Goal: Contribute content: Contribute content

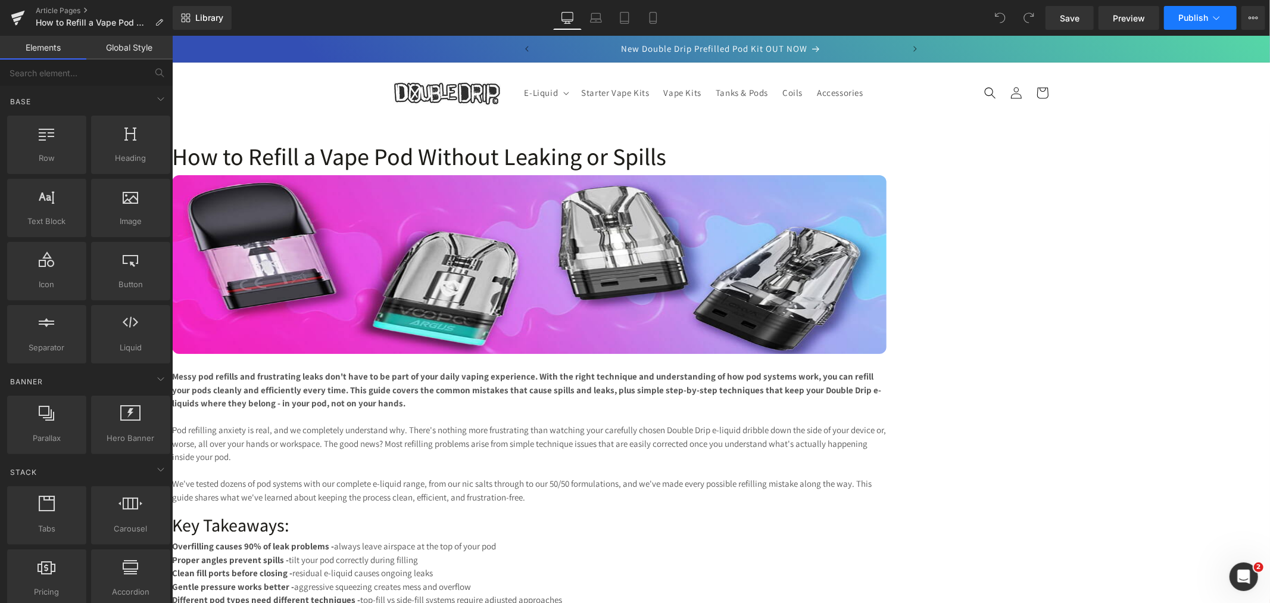
click at [1185, 18] on span "Publish" at bounding box center [1194, 18] width 30 height 10
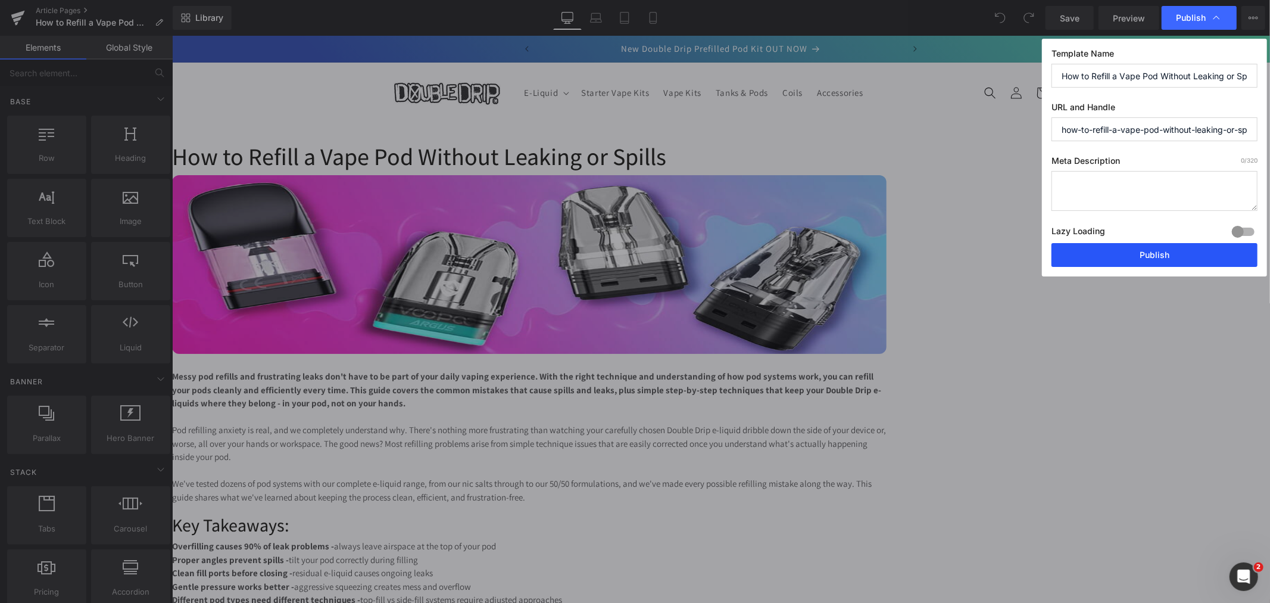
drag, startPoint x: 1139, startPoint y: 256, endPoint x: 970, endPoint y: 220, distance: 172.9
click at [1139, 256] on button "Publish" at bounding box center [1155, 255] width 206 height 24
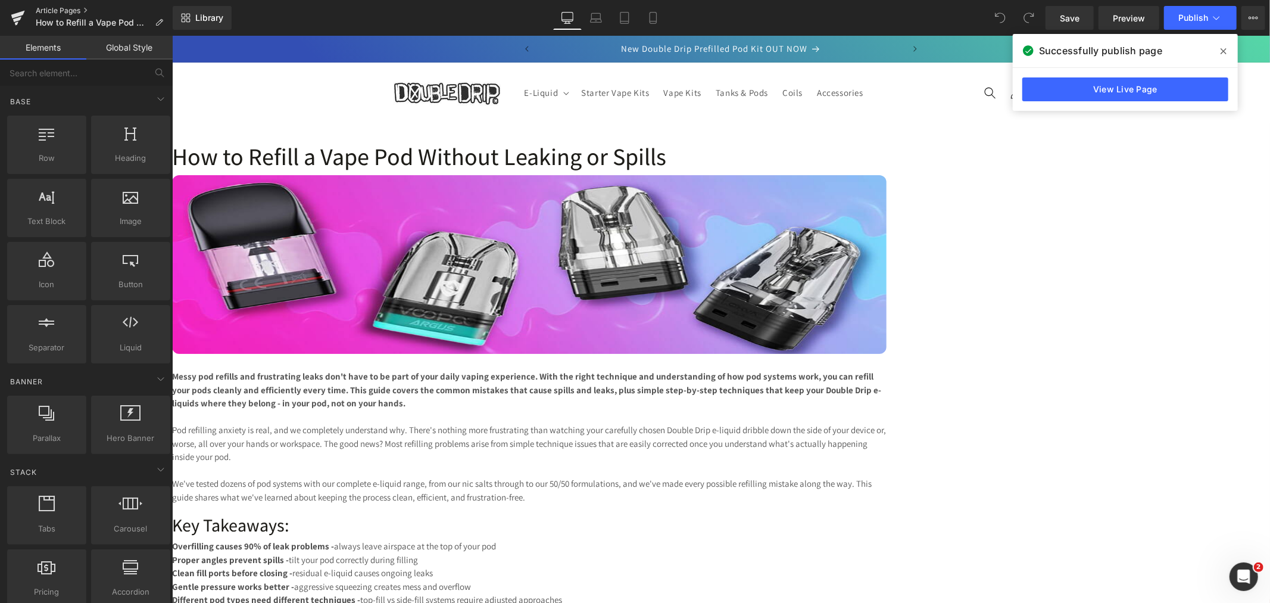
click at [56, 10] on link "Article Pages" at bounding box center [104, 11] width 137 height 10
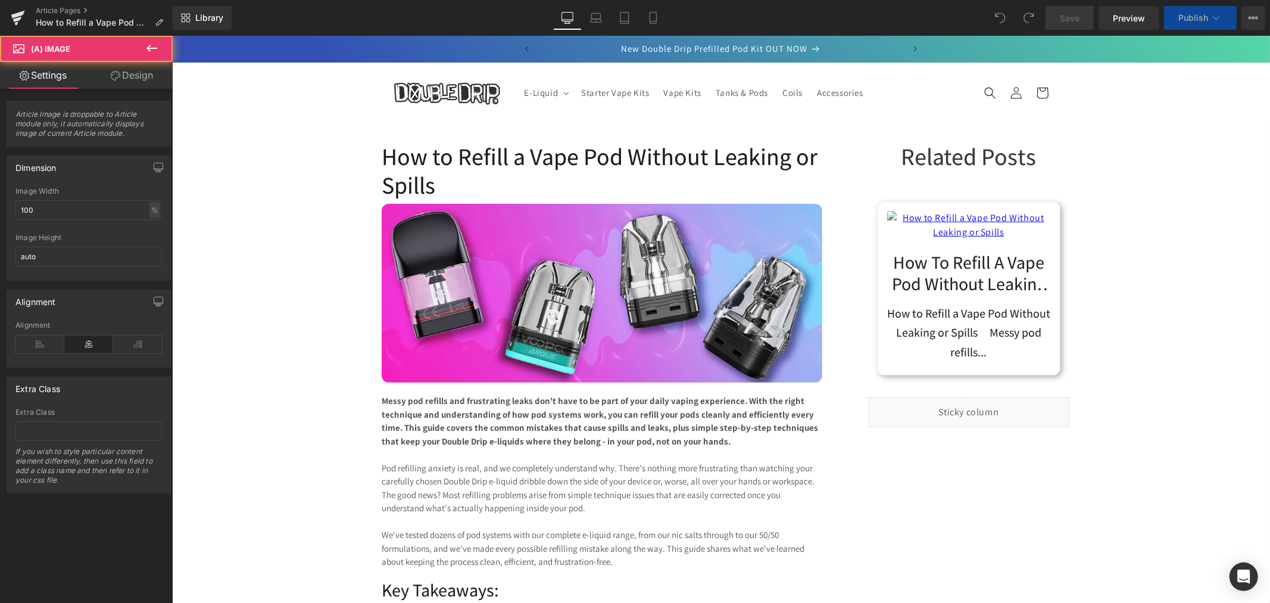
click at [973, 246] on img at bounding box center [968, 228] width 163 height 36
click at [958, 294] on link "How to Refill a Vape Pod Without Leaking or Spills" at bounding box center [968, 270] width 163 height 48
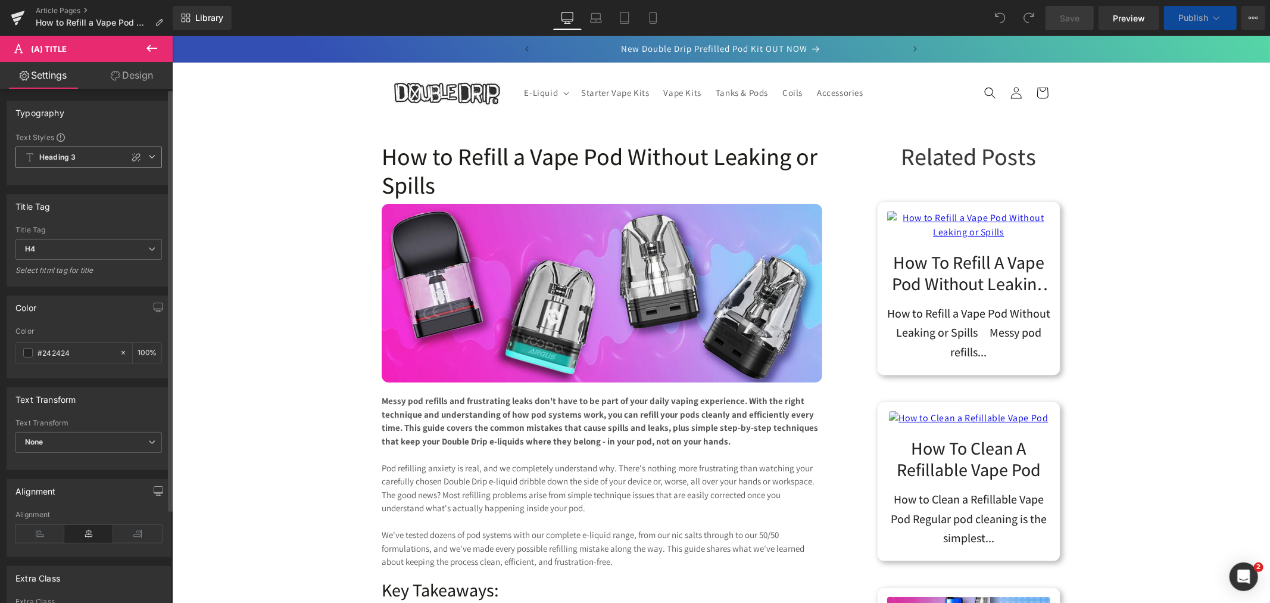
scroll to position [132, 0]
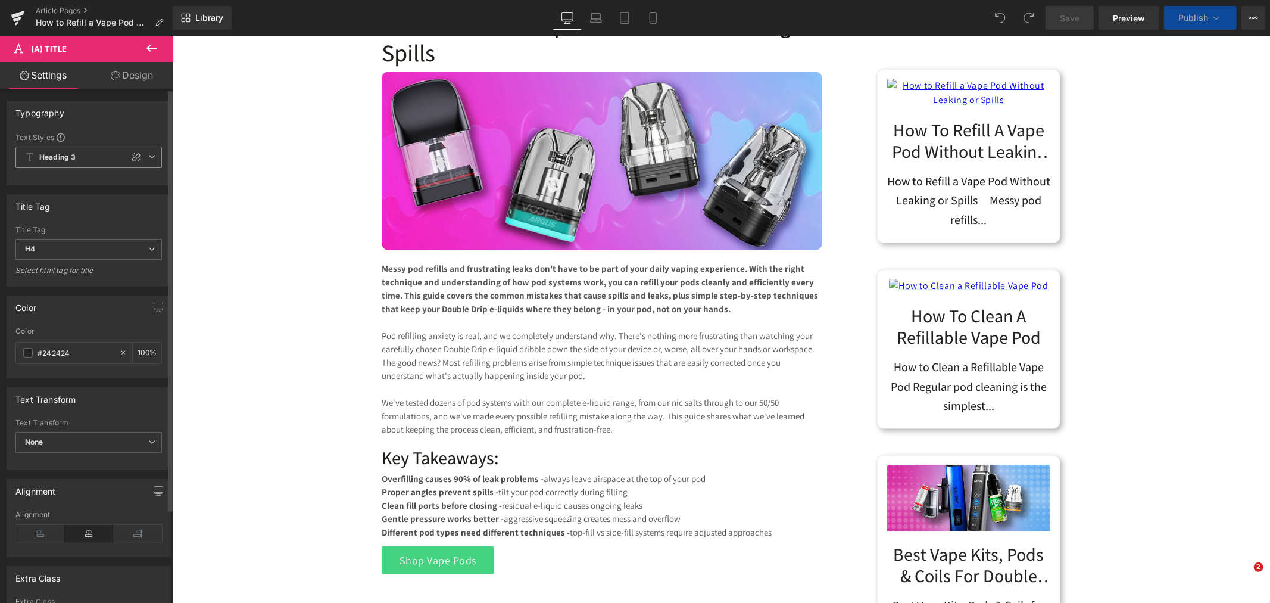
click at [154, 155] on span "Heading 3" at bounding box center [88, 157] width 147 height 21
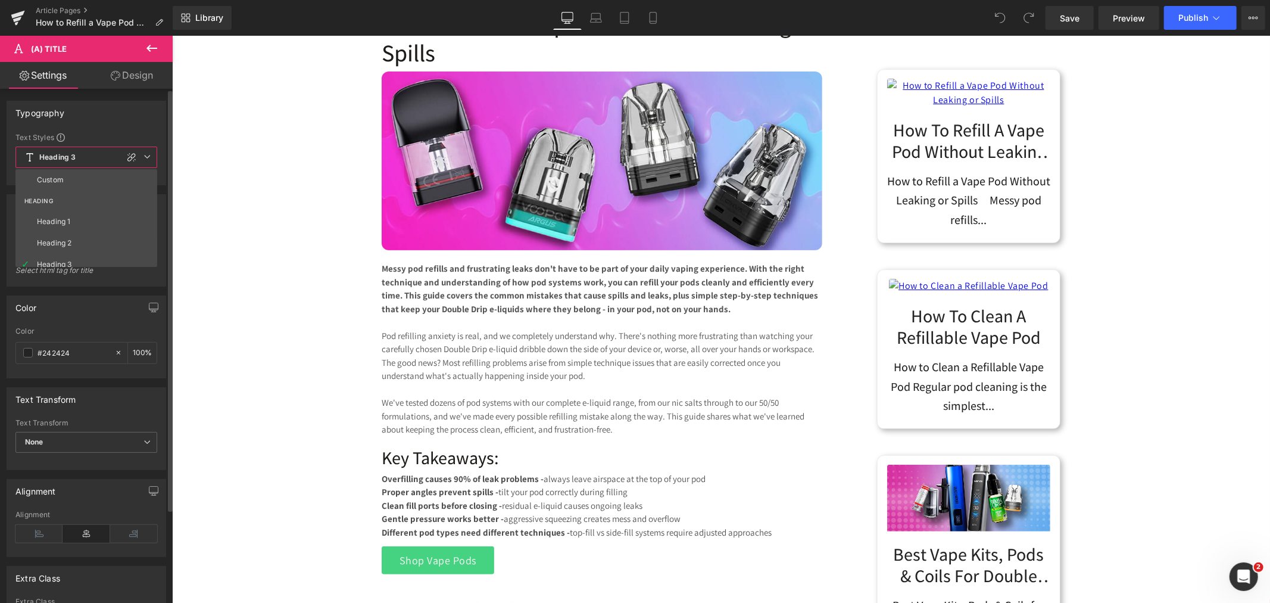
scroll to position [66, 0]
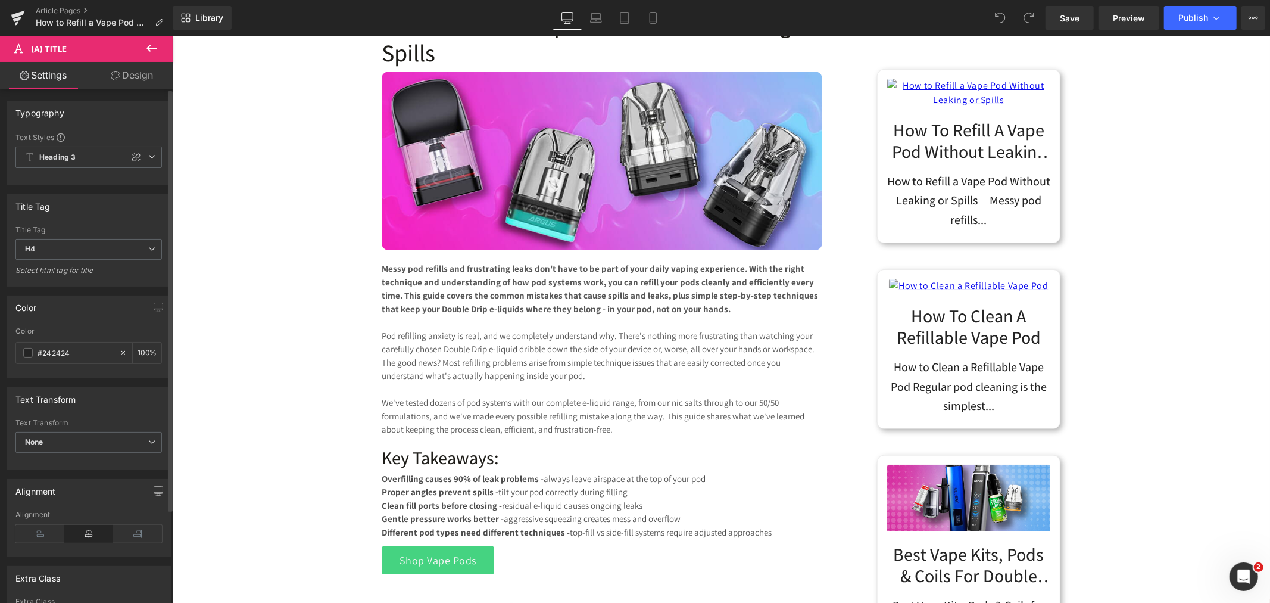
click at [108, 307] on div "Color" at bounding box center [88, 307] width 163 height 23
click at [112, 251] on span "H4" at bounding box center [88, 249] width 147 height 21
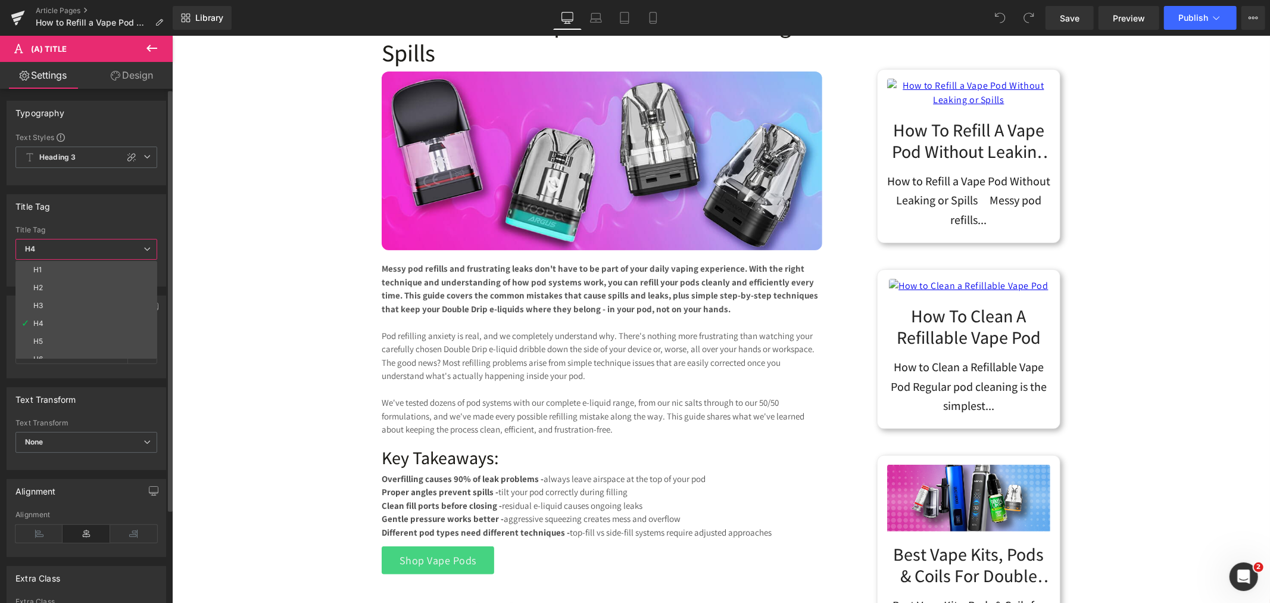
click at [105, 209] on div "Title Tag" at bounding box center [86, 206] width 158 height 23
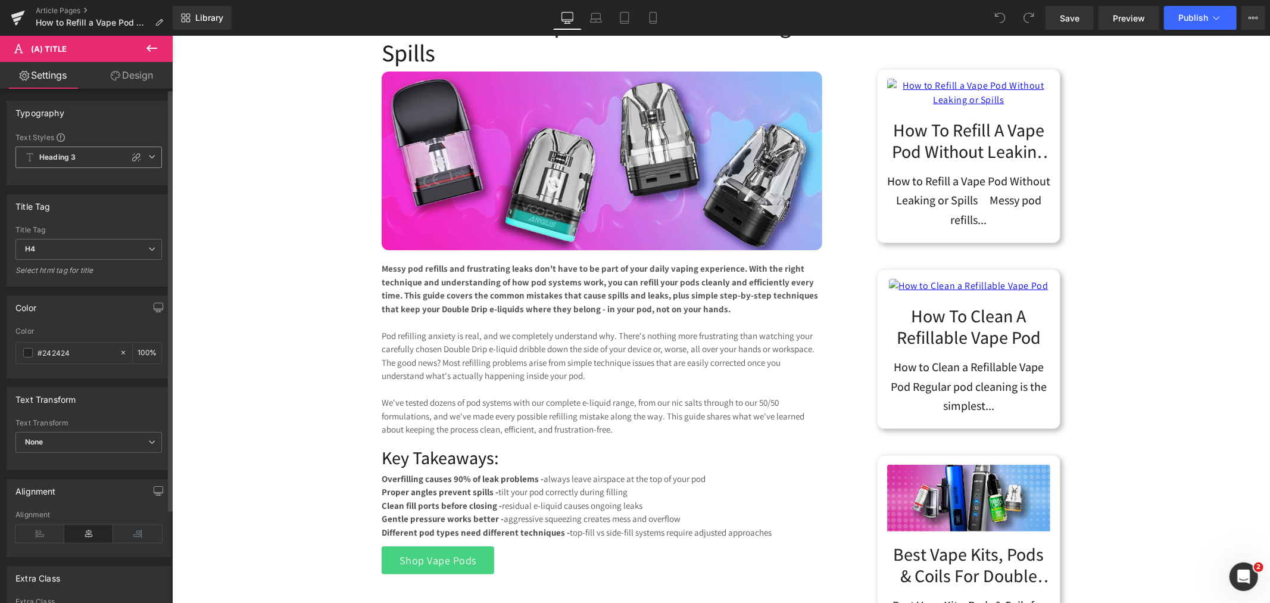
click at [148, 158] on icon at bounding box center [151, 156] width 7 height 7
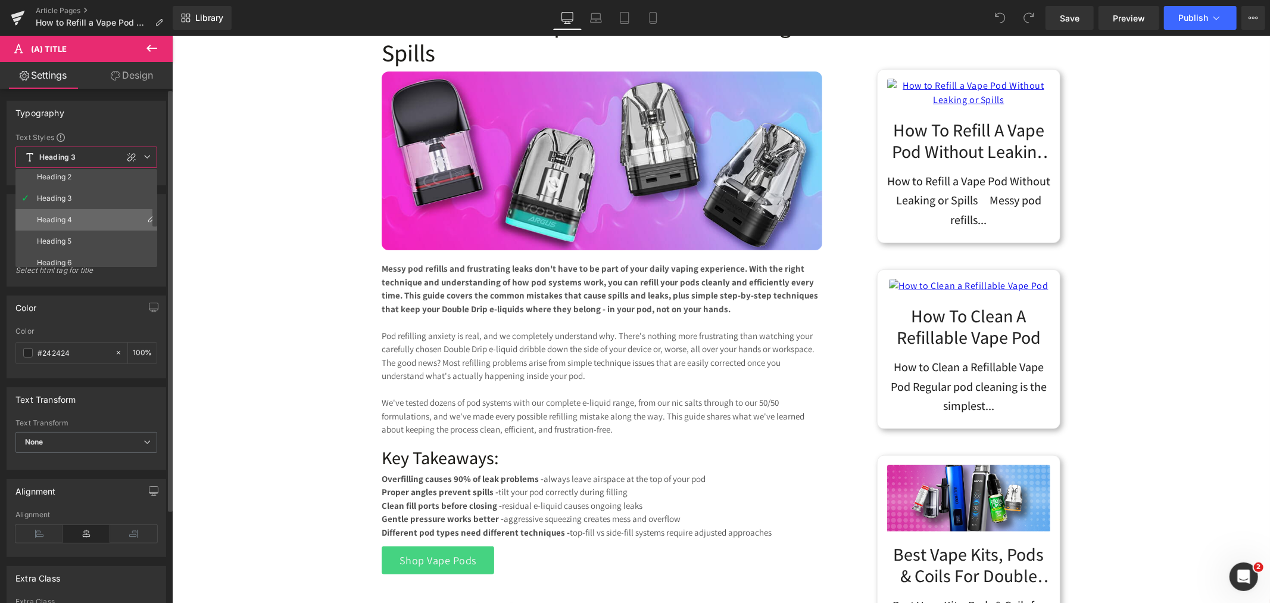
click at [76, 219] on li "Heading 4" at bounding box center [88, 219] width 147 height 21
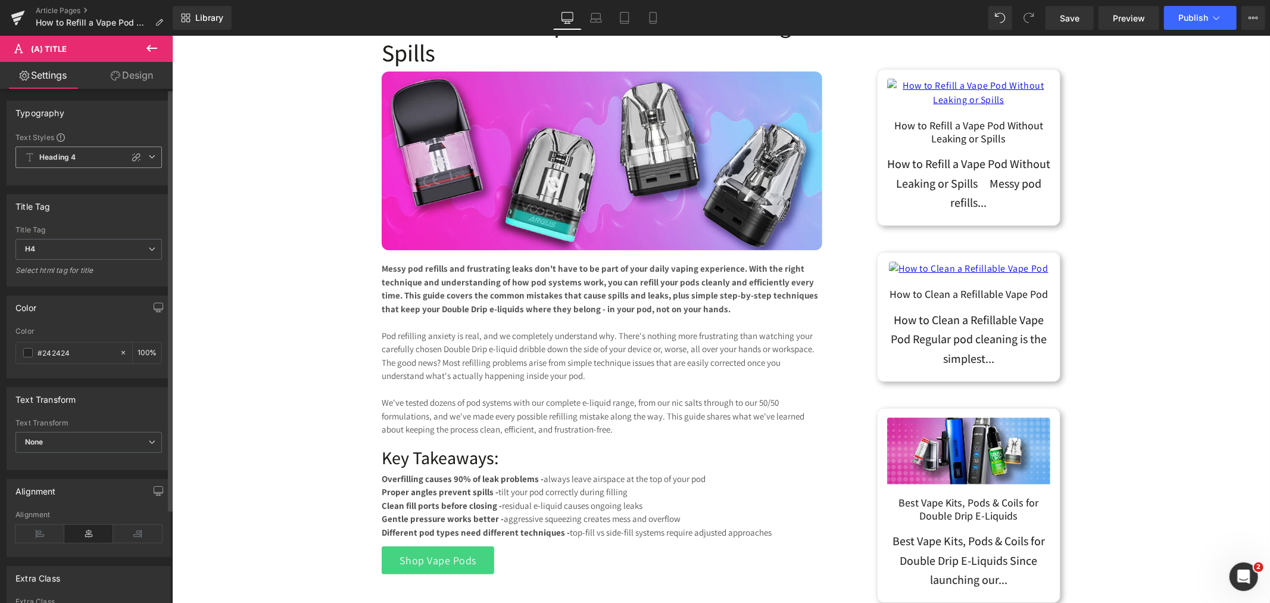
click at [146, 161] on span "Heading 4" at bounding box center [88, 157] width 147 height 21
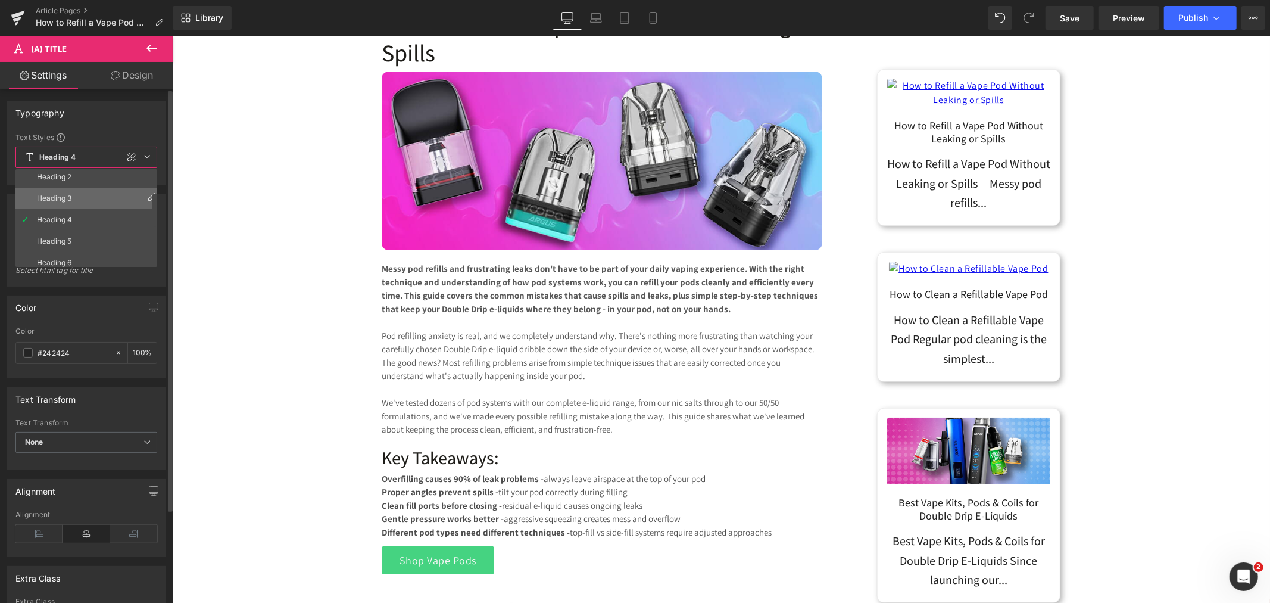
click at [83, 200] on li "Heading 3" at bounding box center [88, 198] width 147 height 21
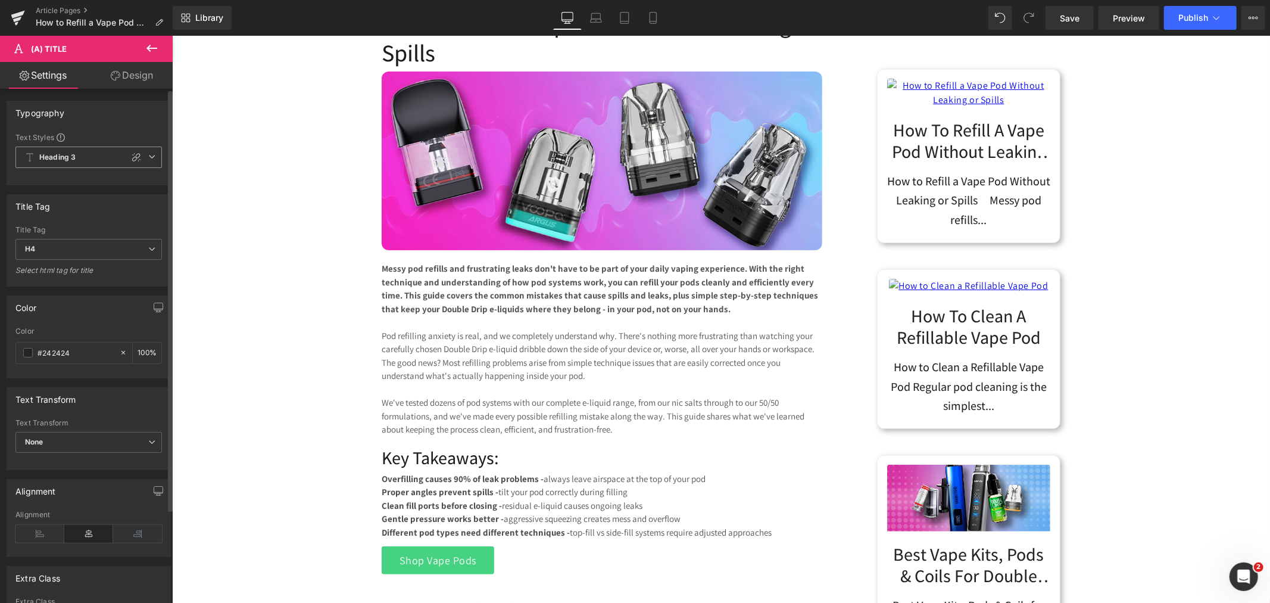
click at [151, 157] on icon at bounding box center [151, 156] width 7 height 7
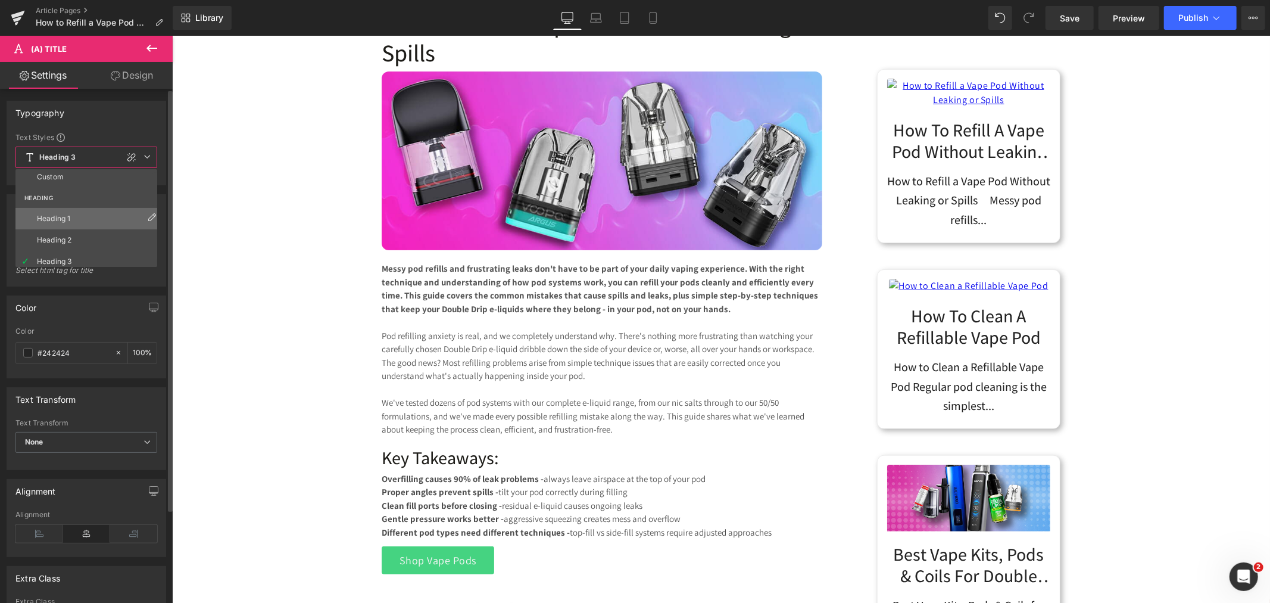
scroll to position [0, 0]
click at [67, 176] on li "Custom" at bounding box center [88, 179] width 147 height 21
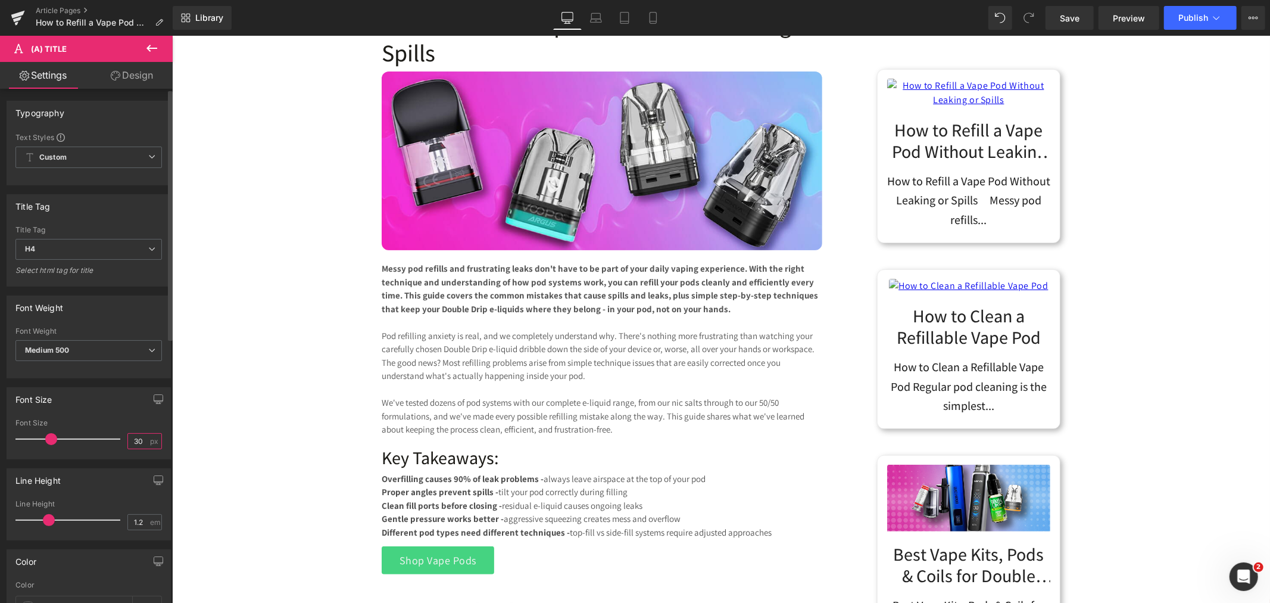
click at [138, 440] on input "30" at bounding box center [138, 441] width 21 height 15
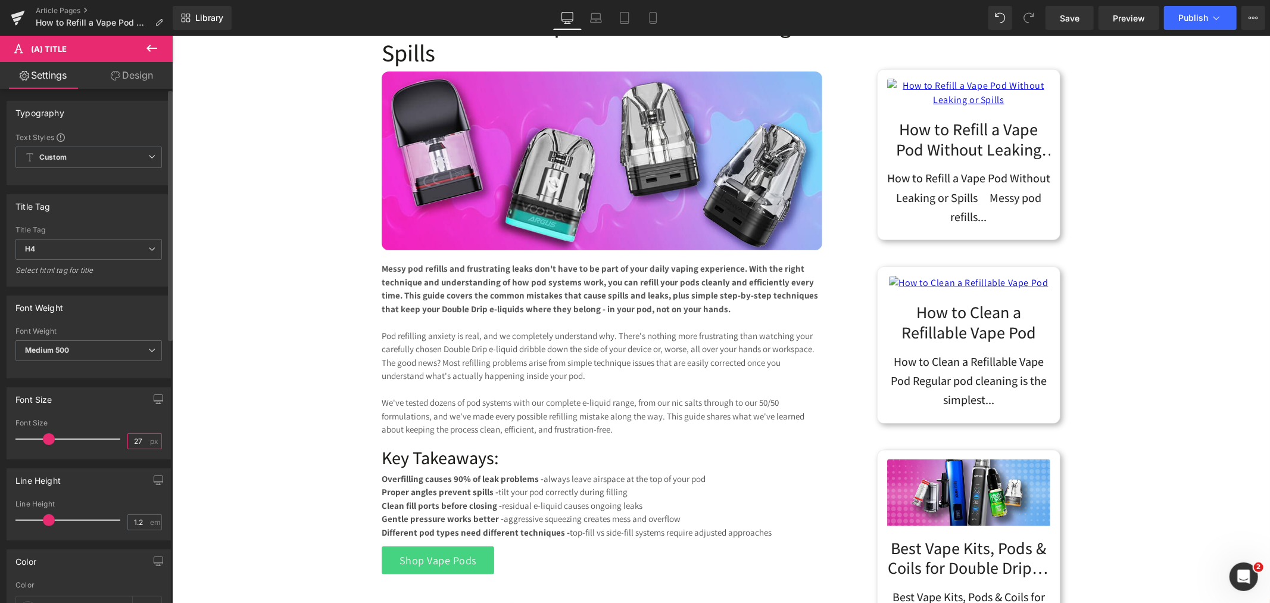
type input "26"
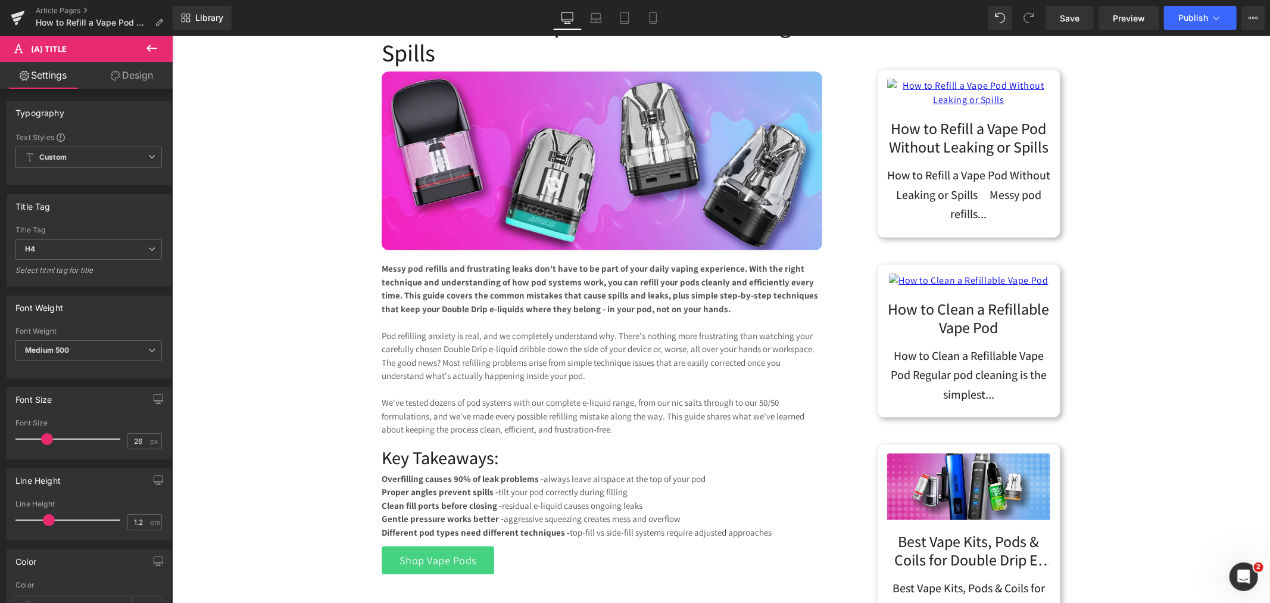
click at [663, 290] on strong "Messy pod refills and frustrating leaks don't have to be part of your daily vap…" at bounding box center [599, 288] width 437 height 52
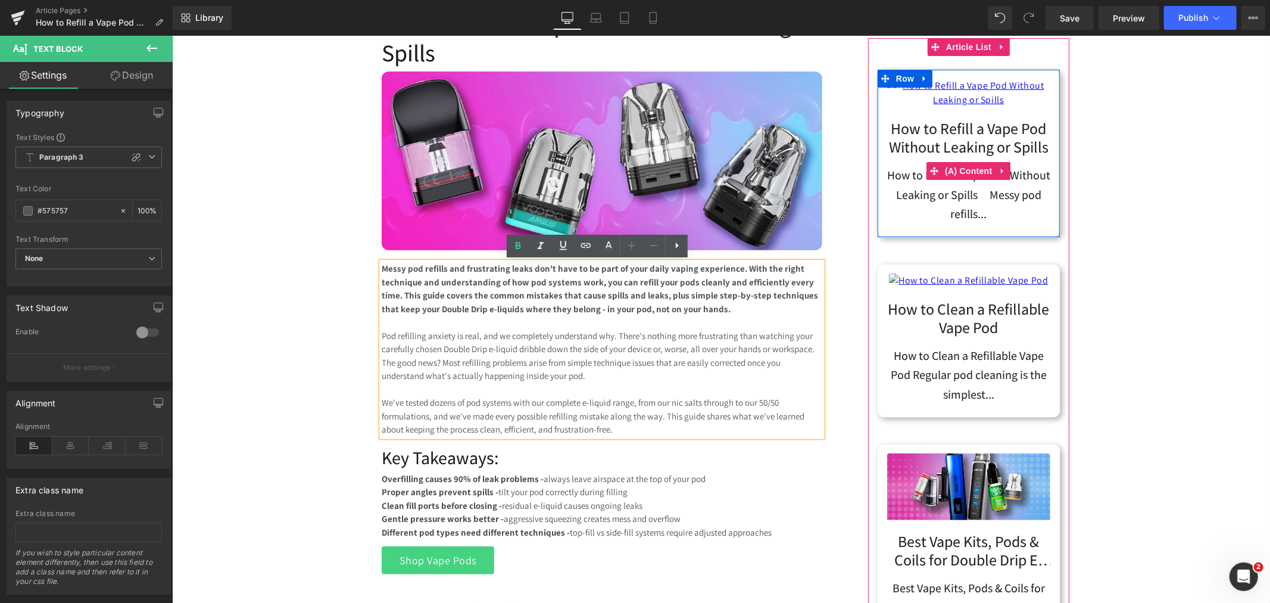
click at [960, 223] on div "How to Refill a Vape Pod Without Leaking or Spills Messy pod refills..." at bounding box center [968, 191] width 163 height 61
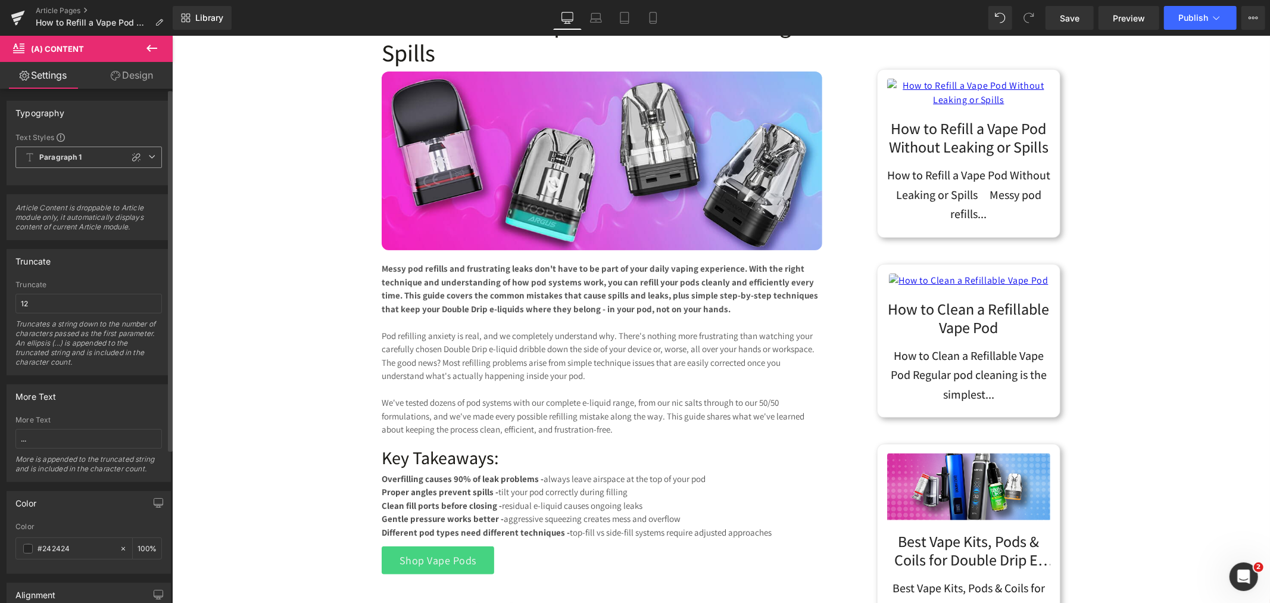
click at [151, 159] on span "Paragraph 1" at bounding box center [88, 157] width 147 height 21
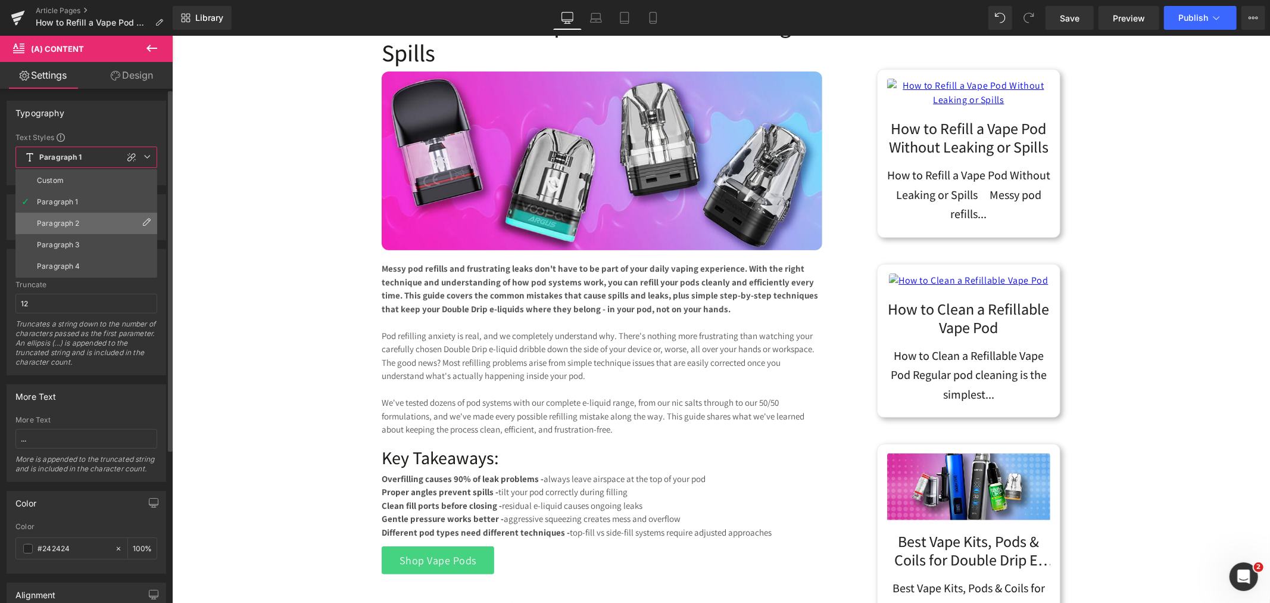
click at [70, 223] on div "Paragraph 2" at bounding box center [58, 223] width 43 height 8
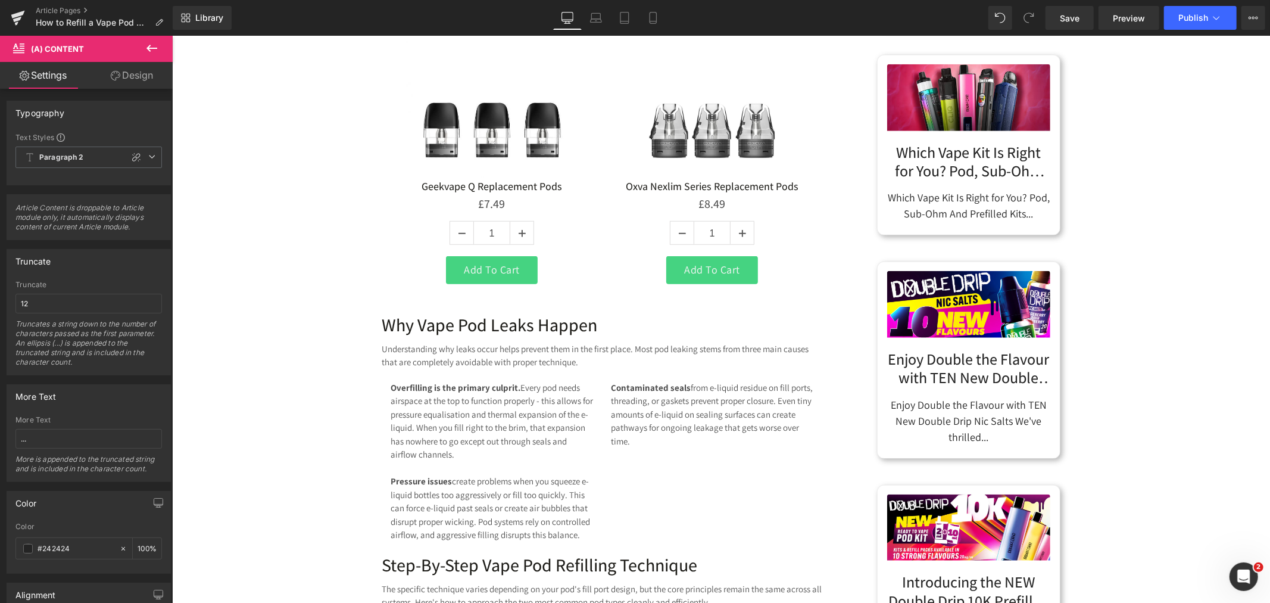
scroll to position [728, 0]
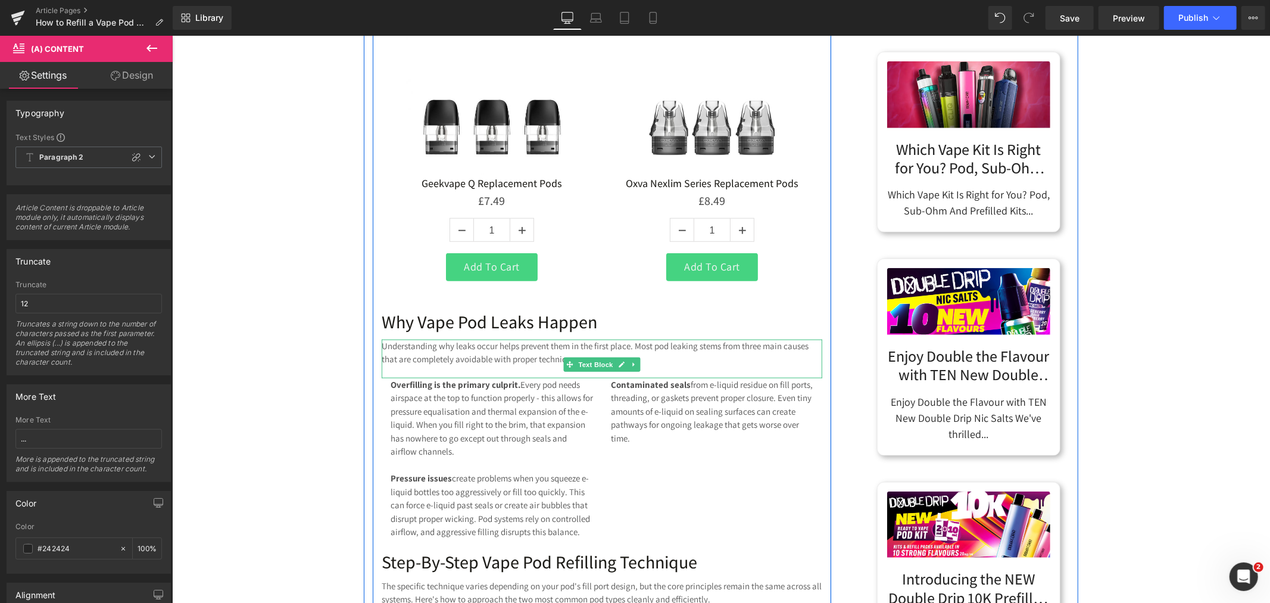
click at [455, 352] on p "Understanding why leaks occur helps prevent them in the first place. Most pod l…" at bounding box center [601, 352] width 441 height 27
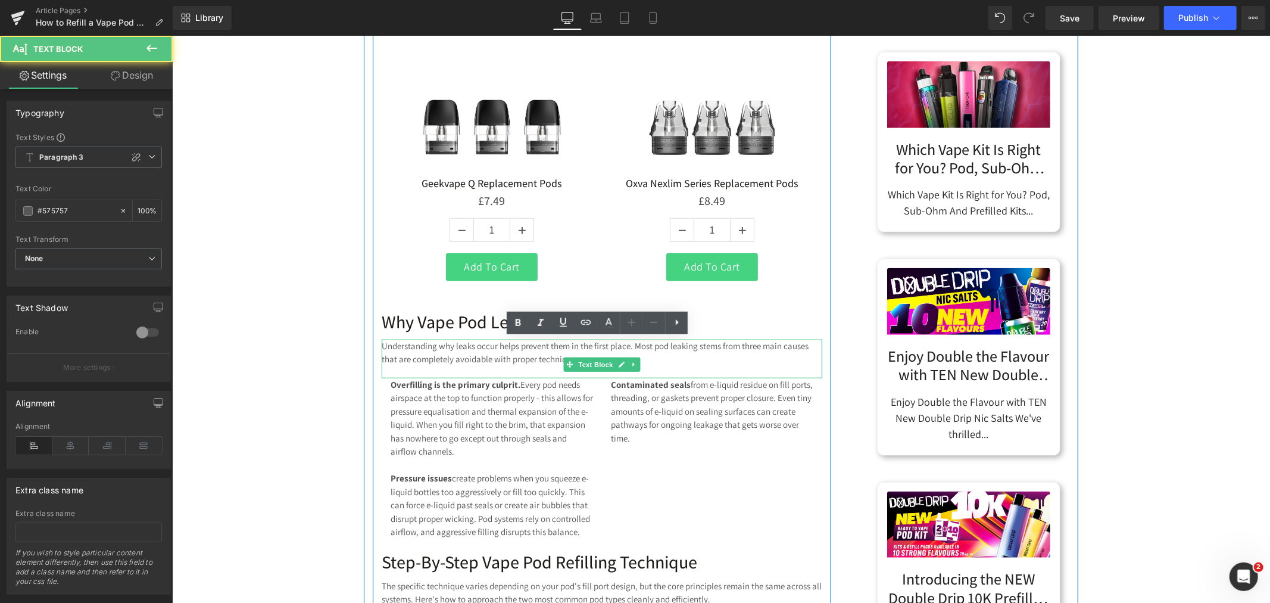
click at [469, 419] on p "Overfilling is the primary culprit. Every pod needs airspace at the top to func…" at bounding box center [491, 418] width 203 height 80
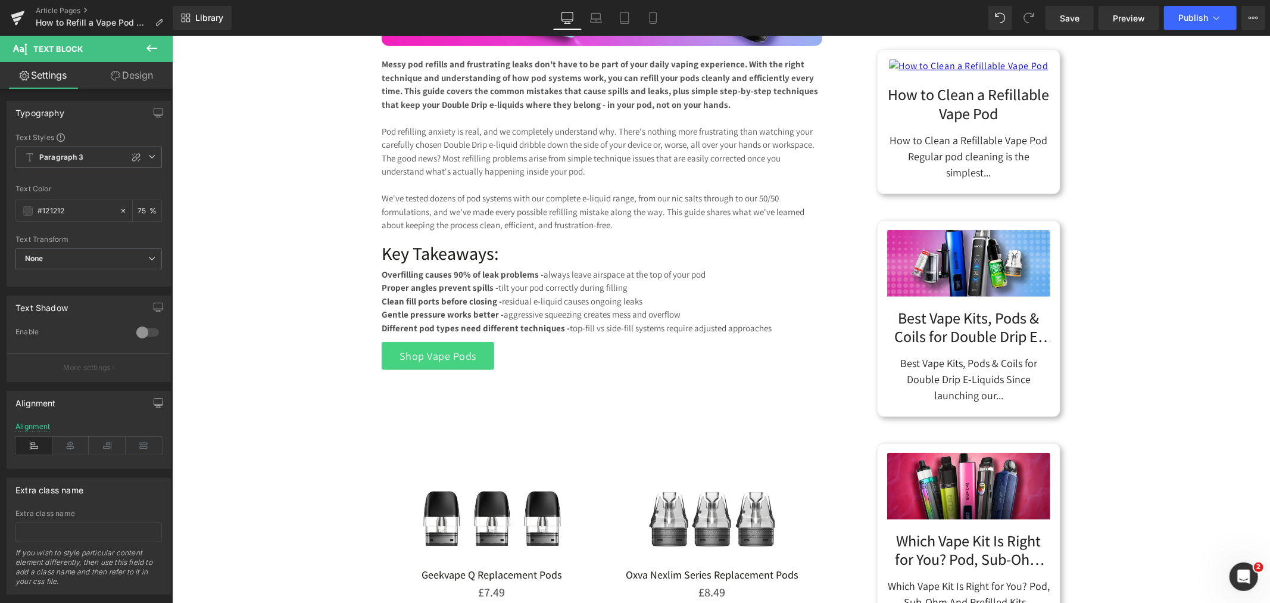
scroll to position [264, 0]
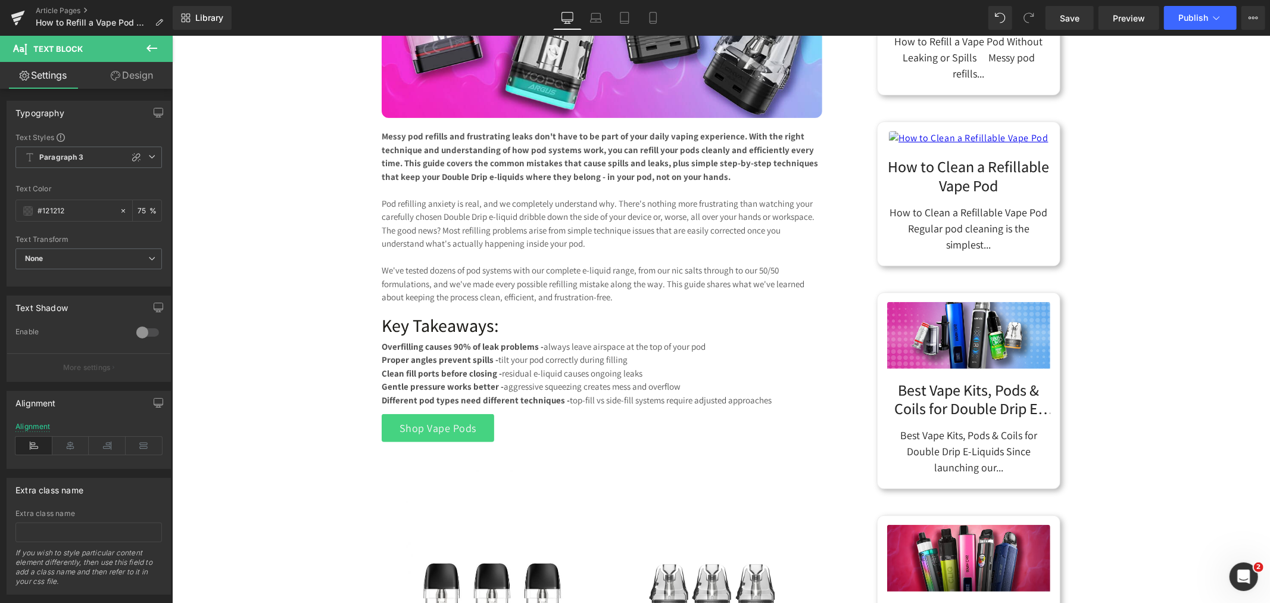
drag, startPoint x: 467, startPoint y: 354, endPoint x: 486, endPoint y: 252, distance: 104.2
click at [467, 355] on strong "Proper angles prevent spills -" at bounding box center [439, 358] width 117 height 11
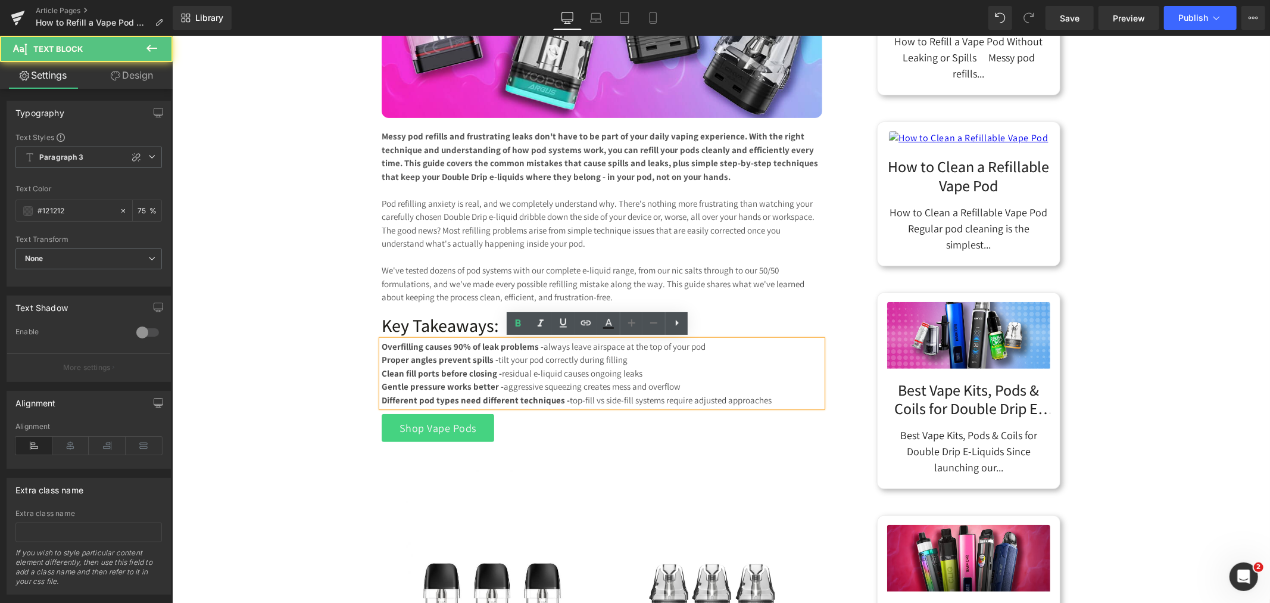
click at [491, 235] on p "Pod refilling anxiety is real, and we completely understand why. There's nothin…" at bounding box center [601, 224] width 441 height 54
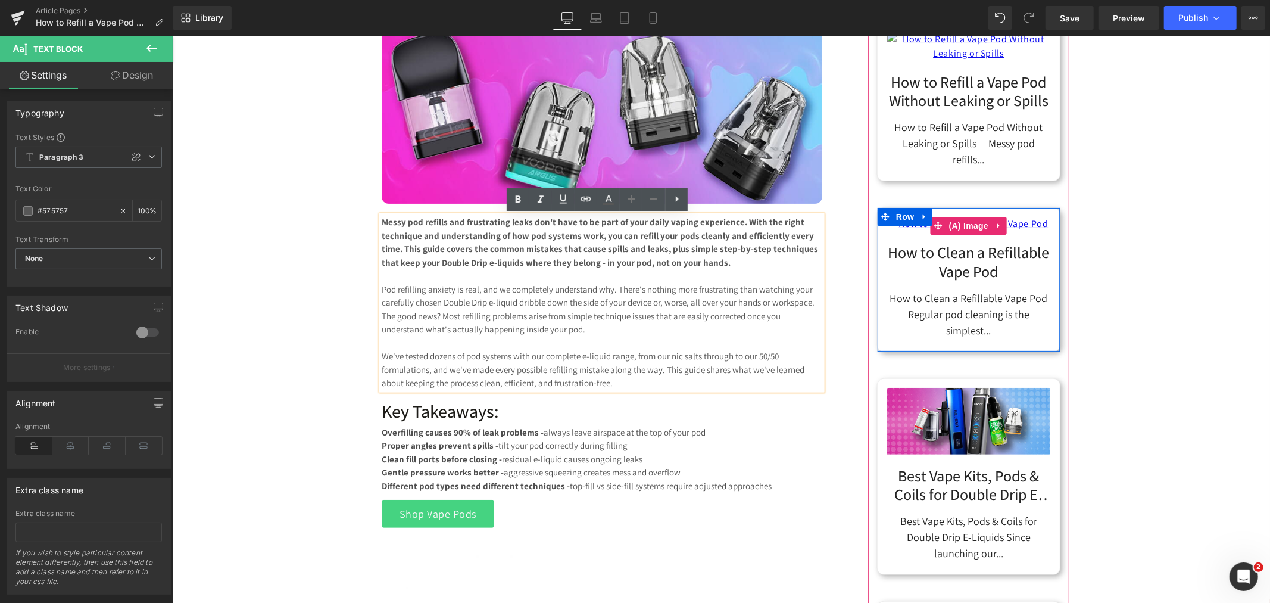
scroll to position [132, 0]
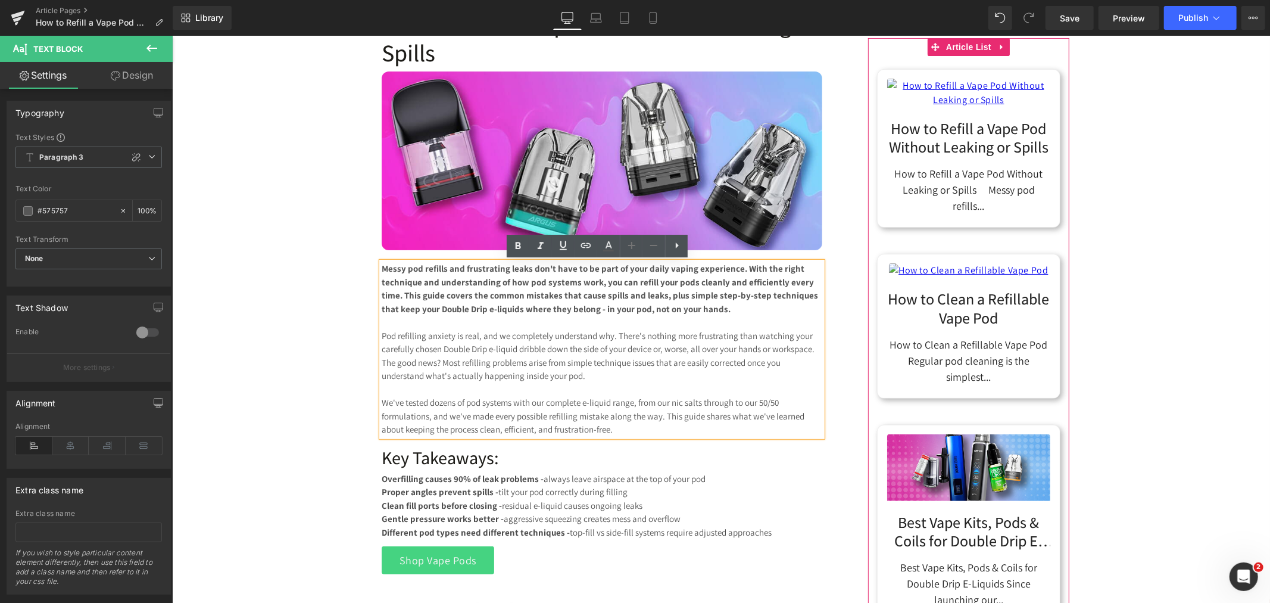
click at [982, 155] on div "How to Refill a Vape Pod Without Leaking or Spills (A) Title" at bounding box center [968, 135] width 163 height 42
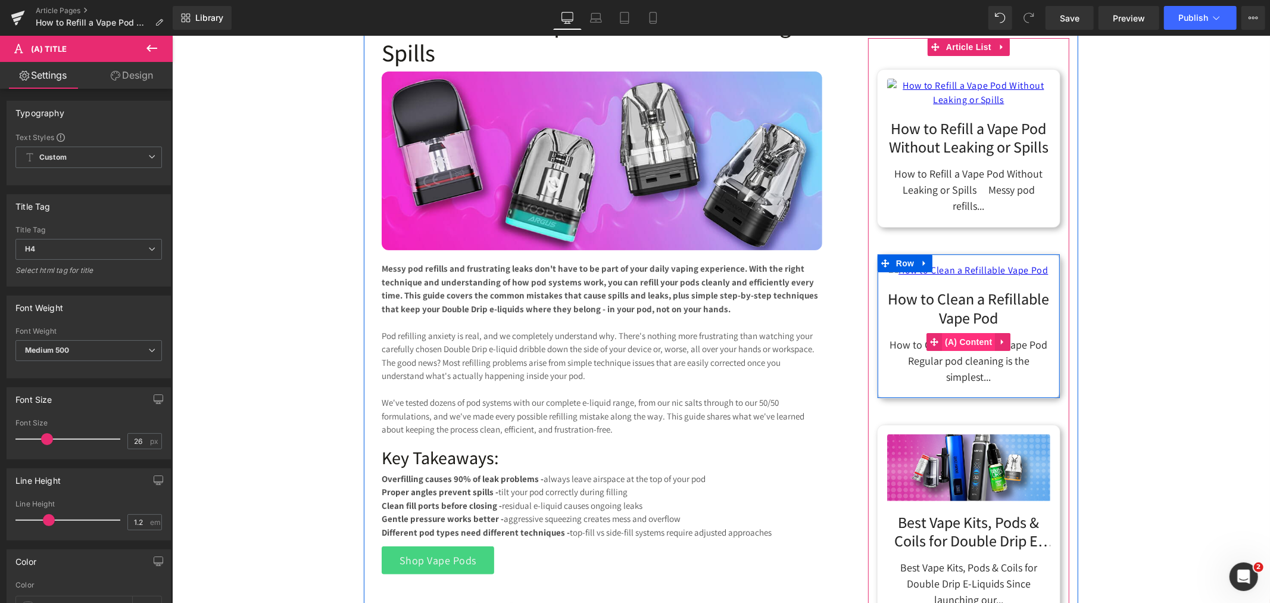
click at [963, 350] on span "(A) Content" at bounding box center [969, 341] width 54 height 18
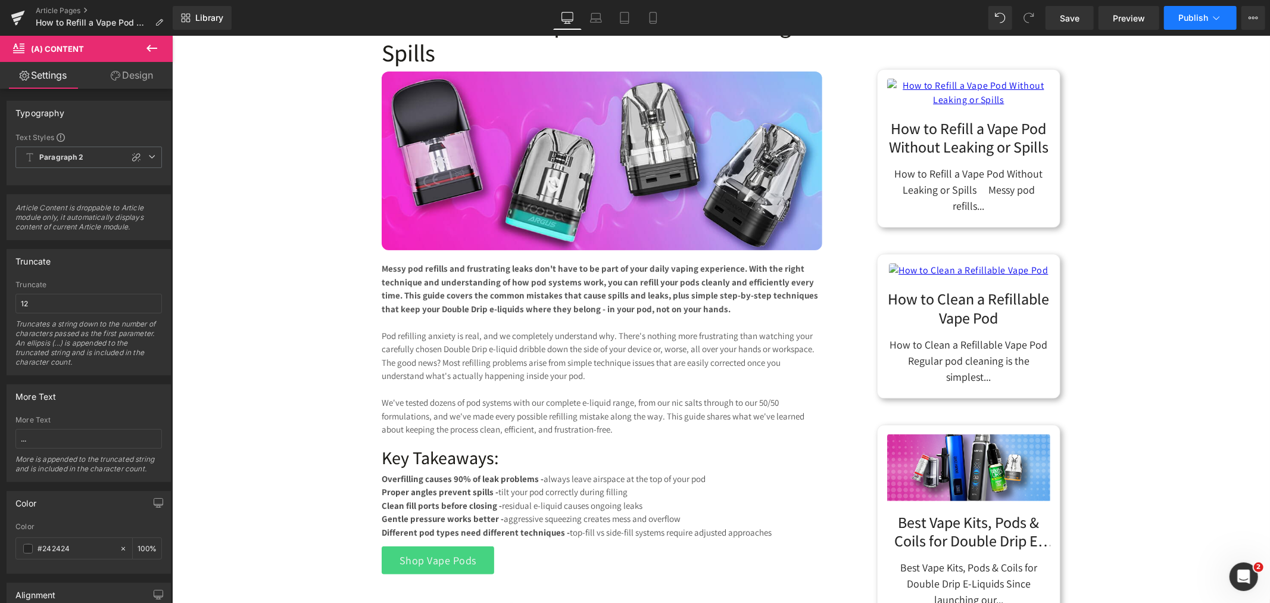
click at [1188, 15] on span "Publish" at bounding box center [1194, 18] width 30 height 10
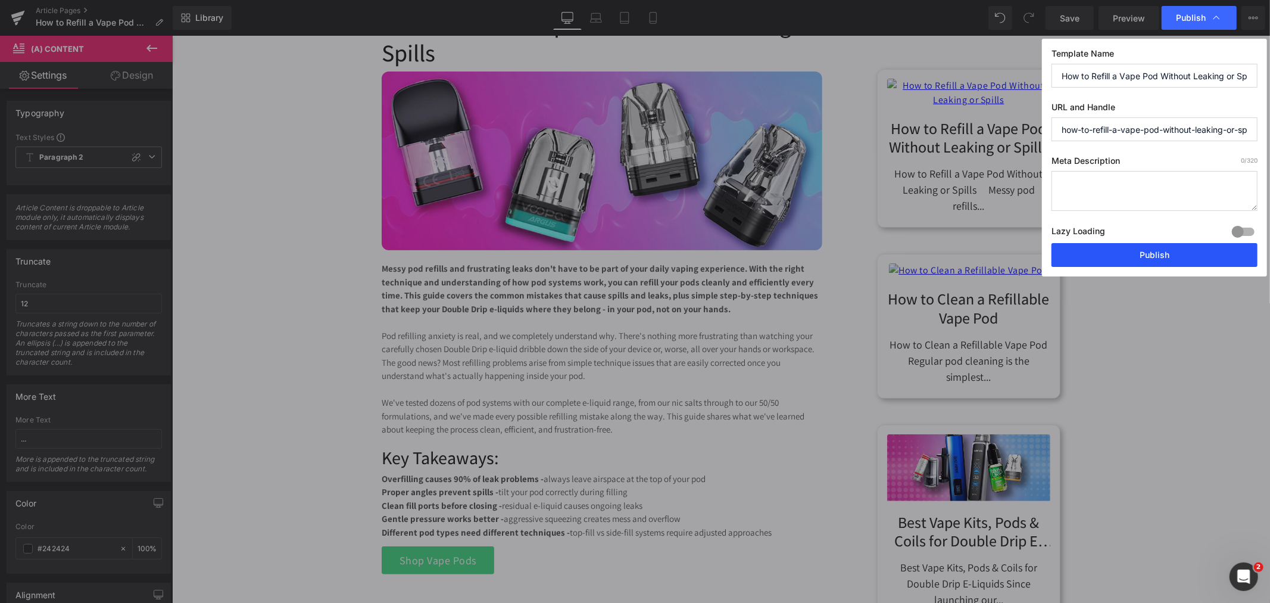
click at [1163, 248] on button "Publish" at bounding box center [1155, 255] width 206 height 24
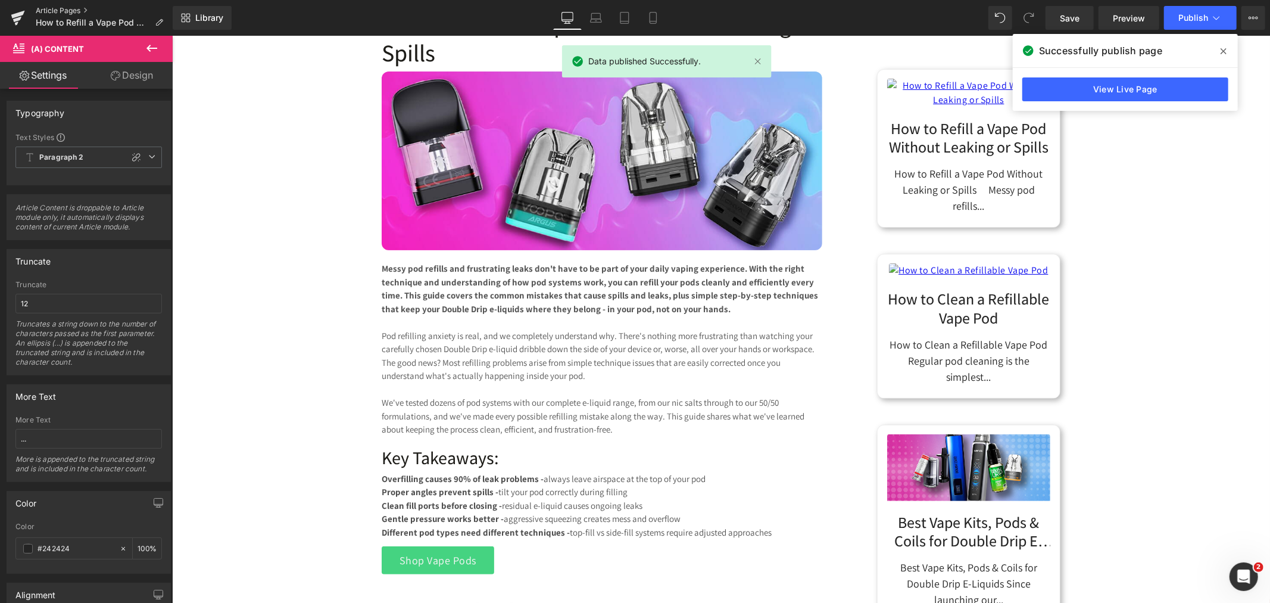
click at [61, 11] on link "Article Pages" at bounding box center [104, 11] width 137 height 10
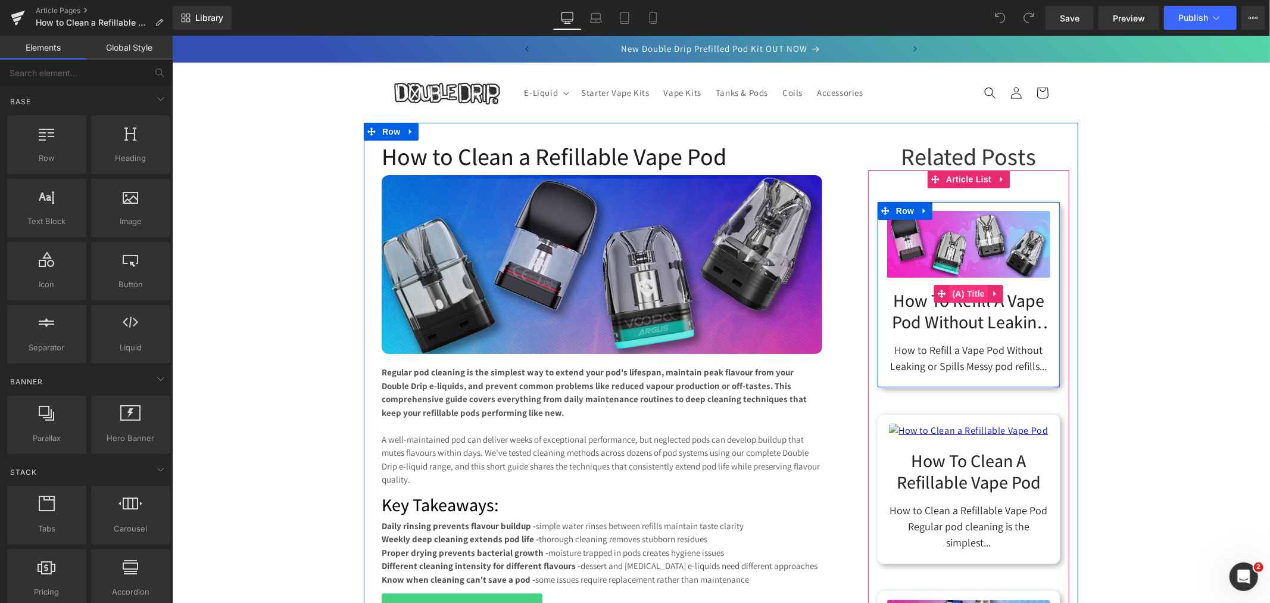
click at [971, 300] on span "(A) Title" at bounding box center [968, 293] width 39 height 18
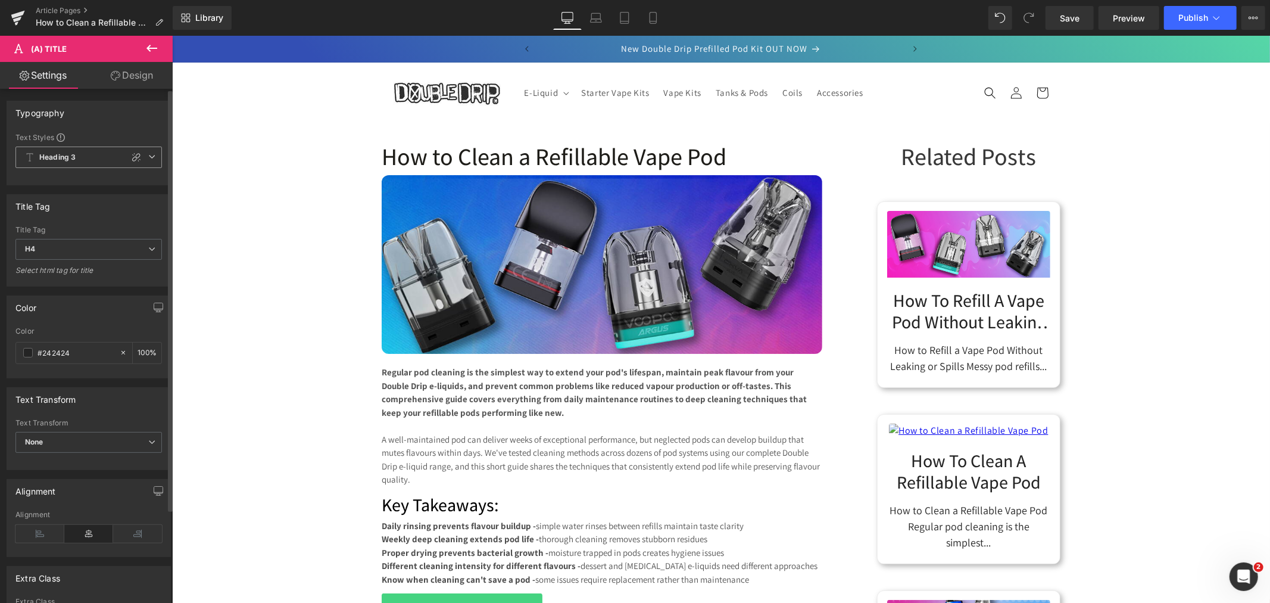
click at [148, 156] on icon at bounding box center [151, 156] width 7 height 7
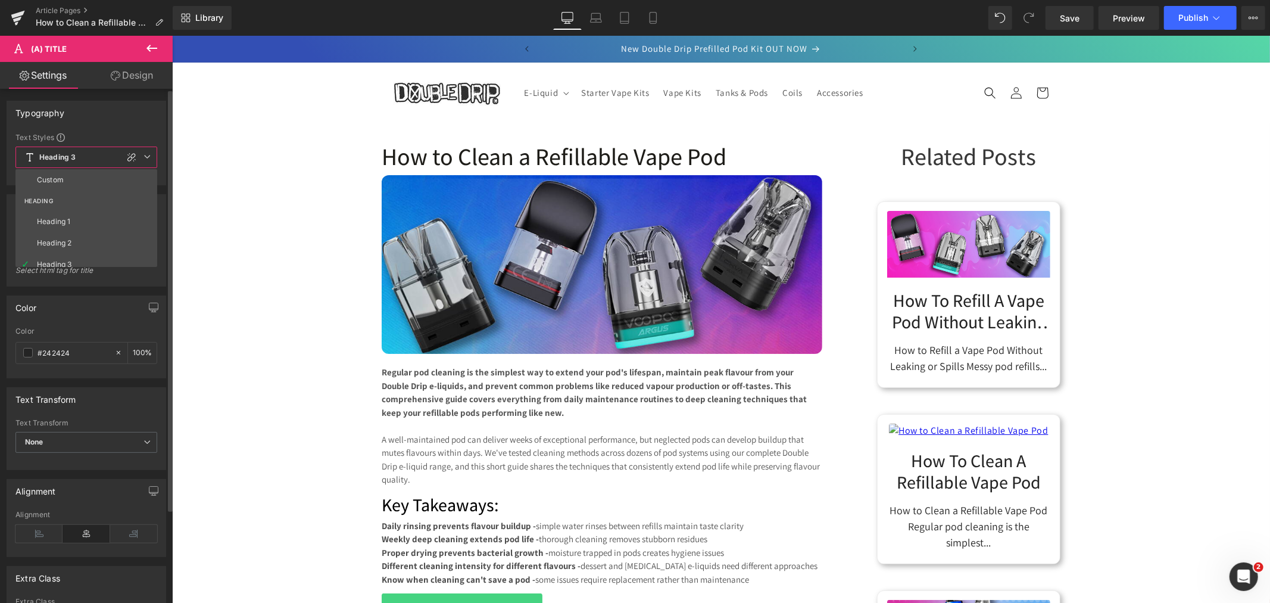
click at [76, 179] on li "Custom" at bounding box center [88, 179] width 147 height 21
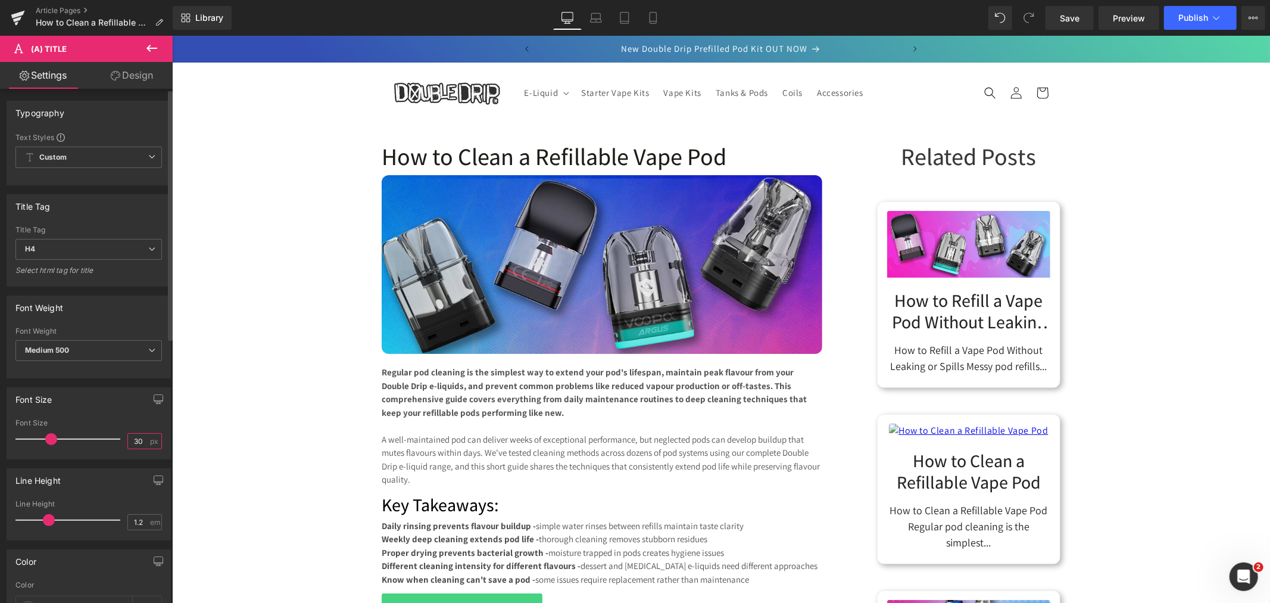
click at [134, 442] on input "30" at bounding box center [138, 441] width 21 height 15
type input "26"
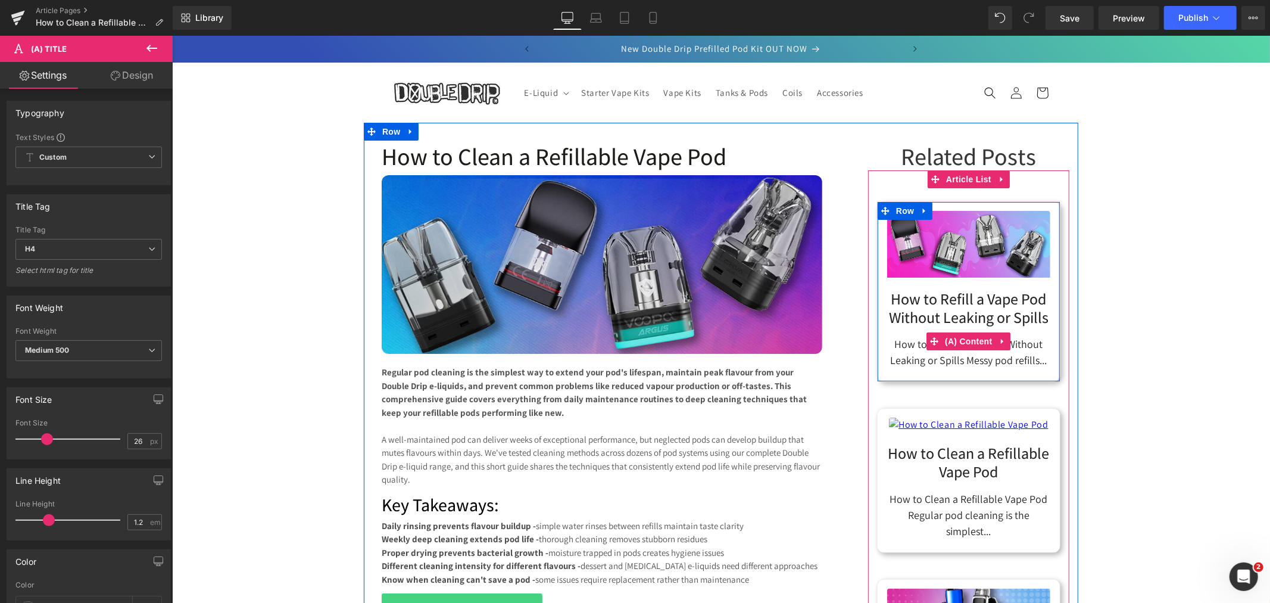
click at [967, 353] on div "How to Refill a Vape Pod Without Leaking or Spills Messy pod refills..." at bounding box center [968, 350] width 163 height 36
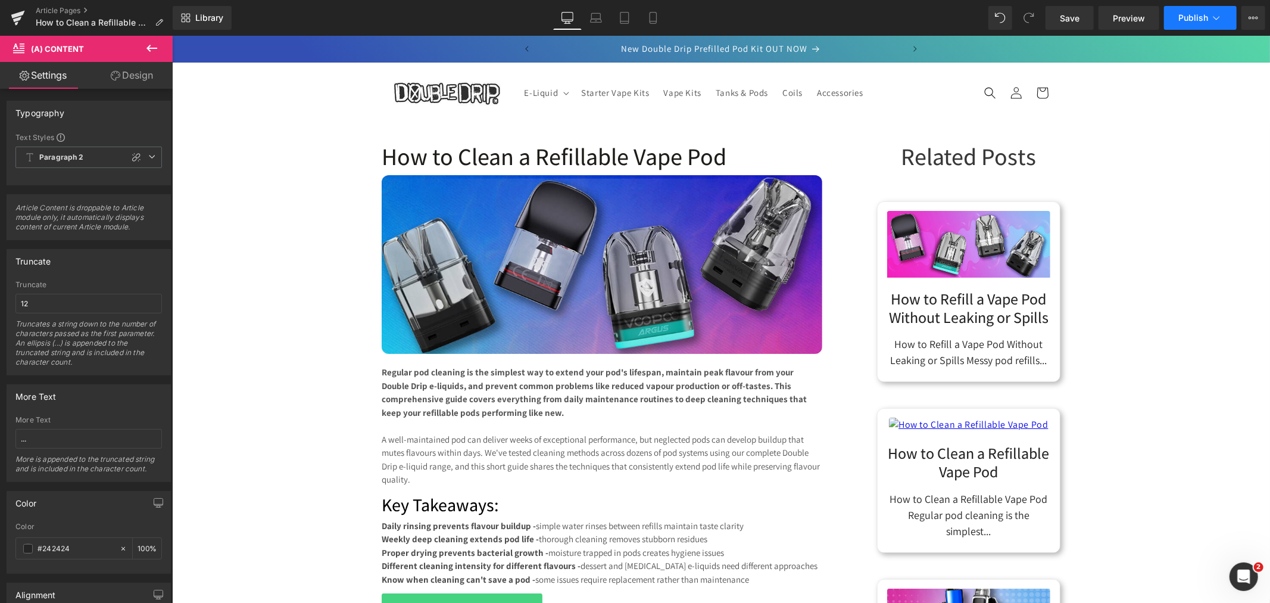
click at [1188, 20] on span "Publish" at bounding box center [1194, 18] width 30 height 10
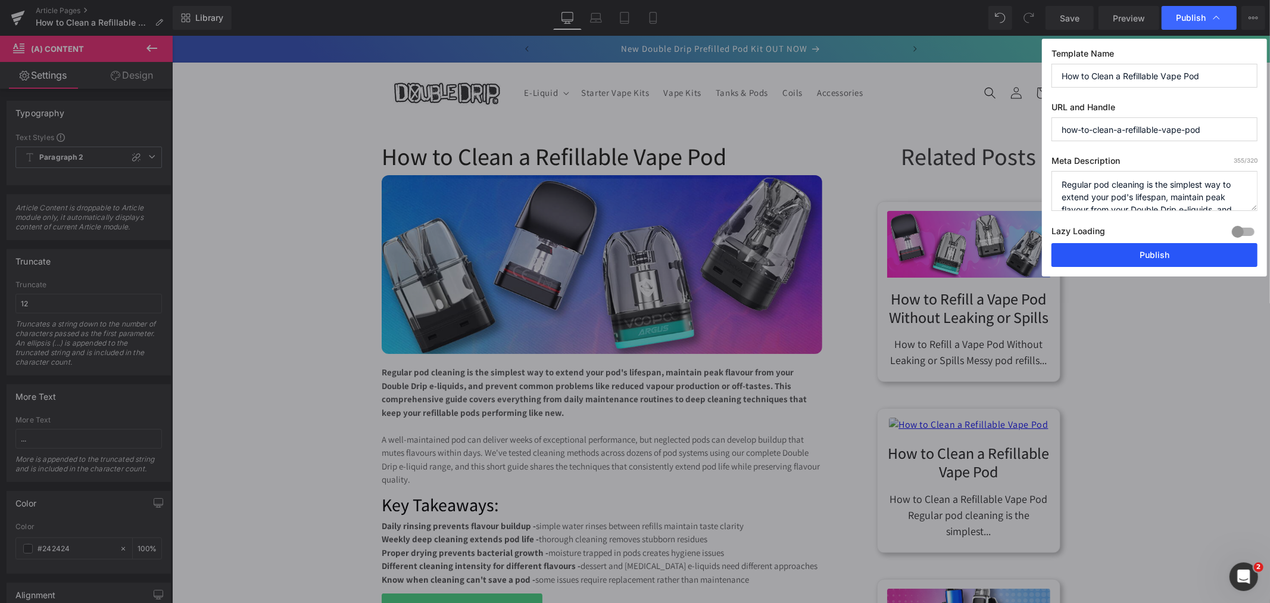
click at [1147, 253] on button "Publish" at bounding box center [1155, 255] width 206 height 24
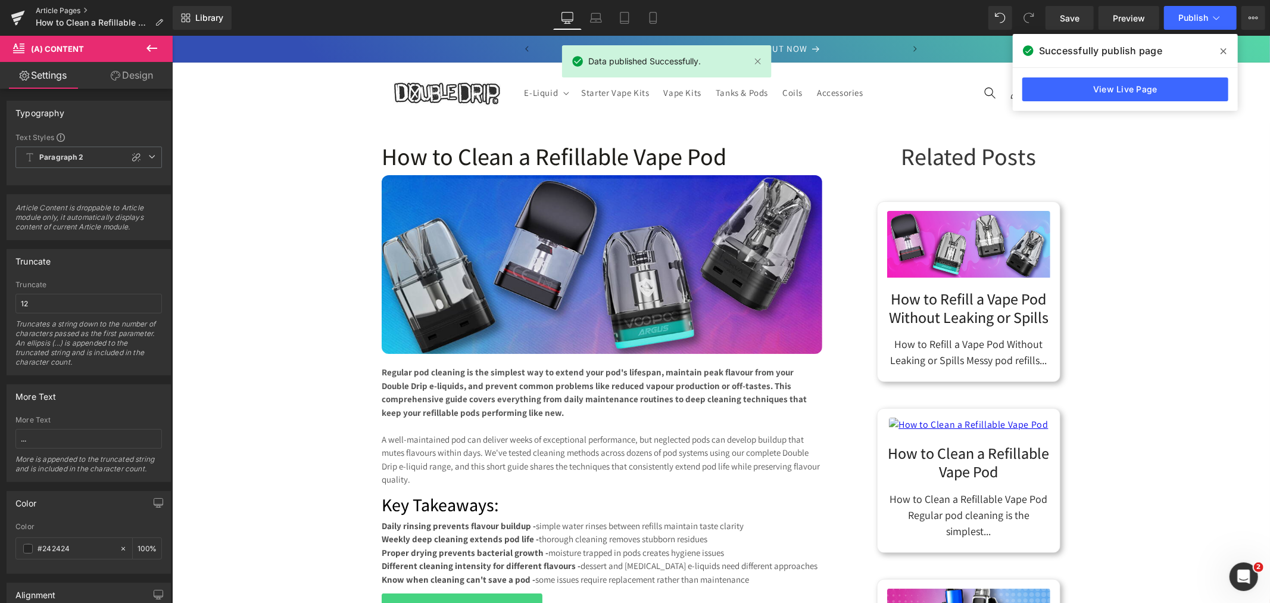
click at [61, 9] on link "Article Pages" at bounding box center [104, 11] width 137 height 10
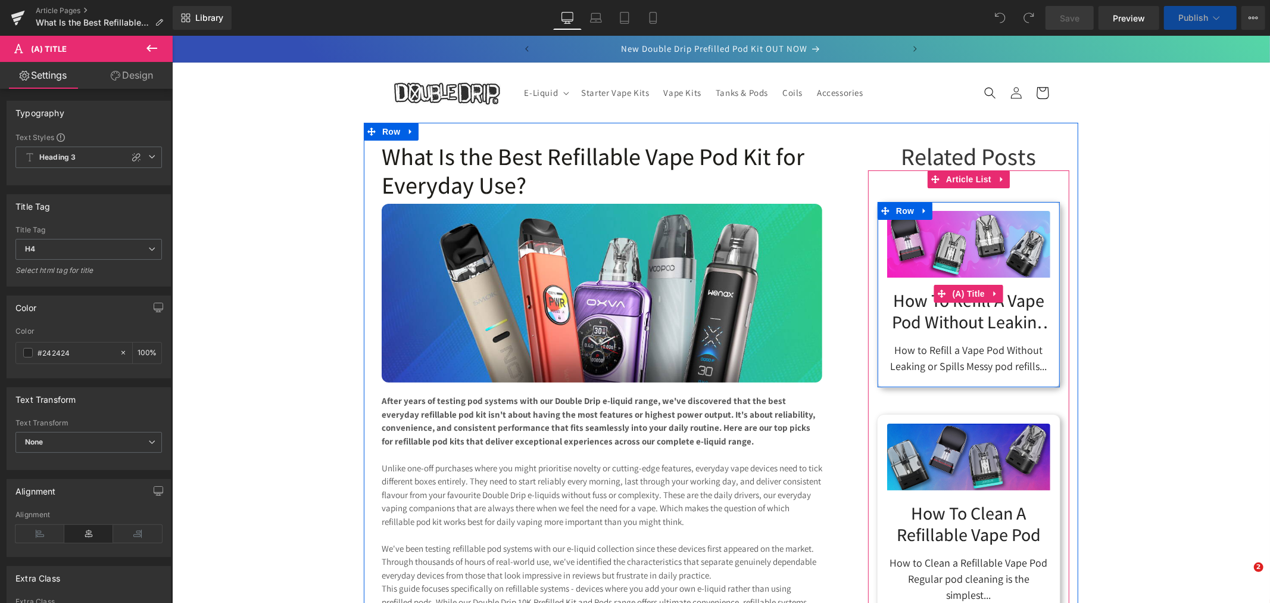
click at [959, 307] on link "How to Refill a Vape Pod Without Leaking or Spills" at bounding box center [968, 308] width 163 height 48
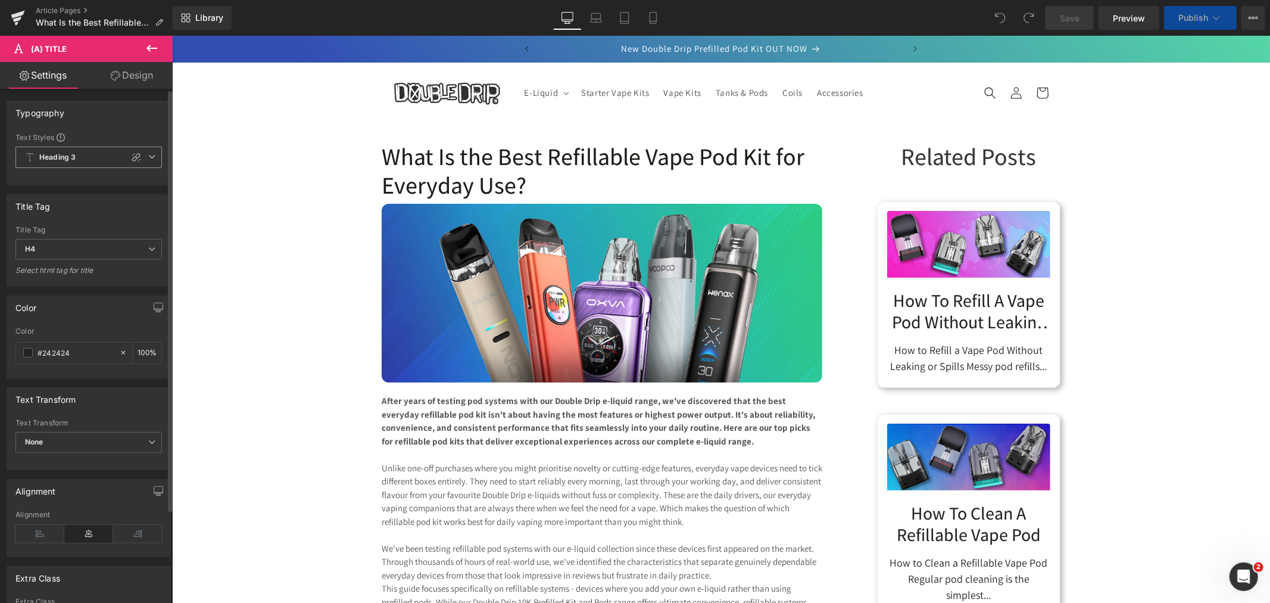
click at [148, 157] on icon at bounding box center [151, 156] width 7 height 7
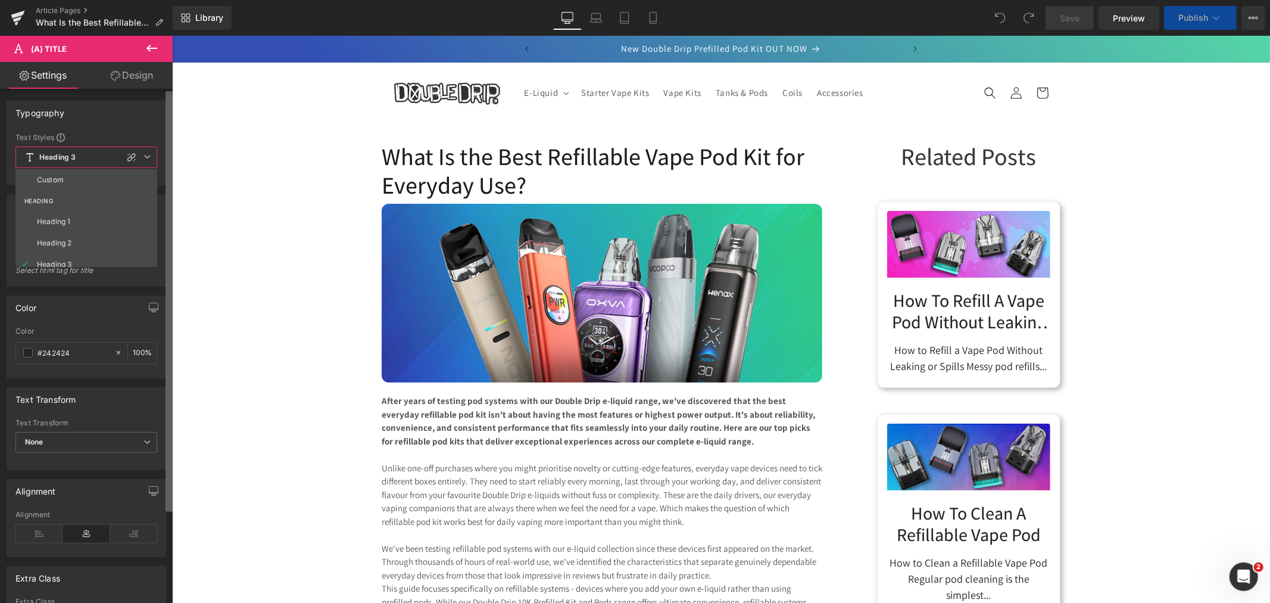
click at [99, 176] on li "Custom" at bounding box center [88, 179] width 147 height 21
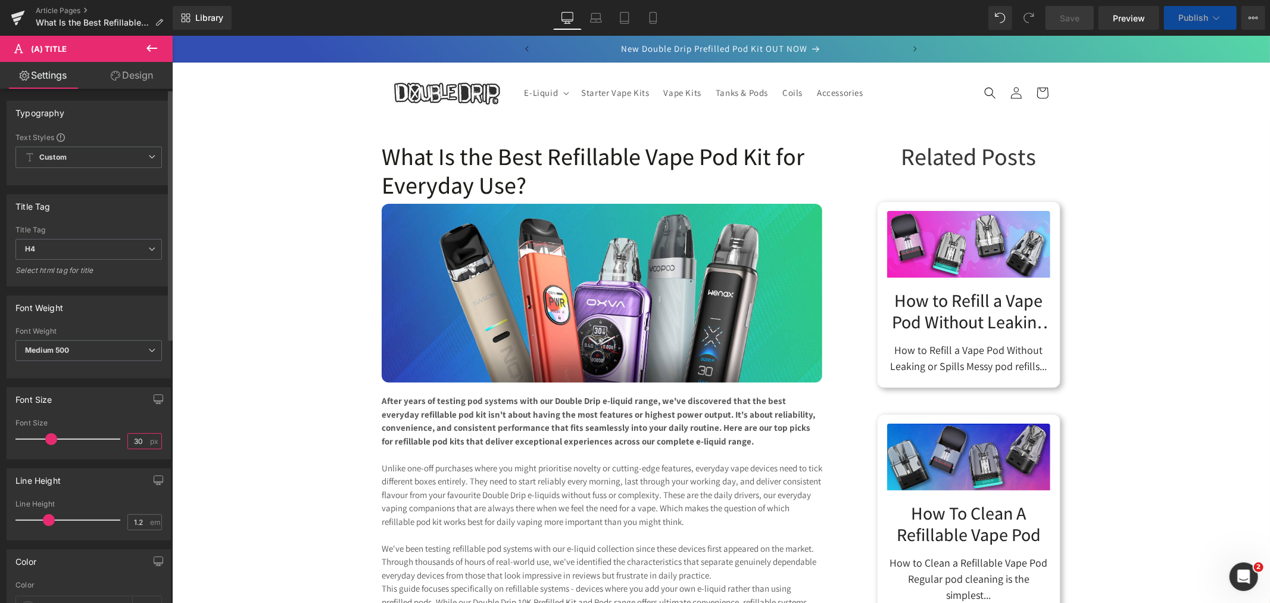
click at [140, 437] on input "30" at bounding box center [138, 441] width 21 height 15
type input "26"
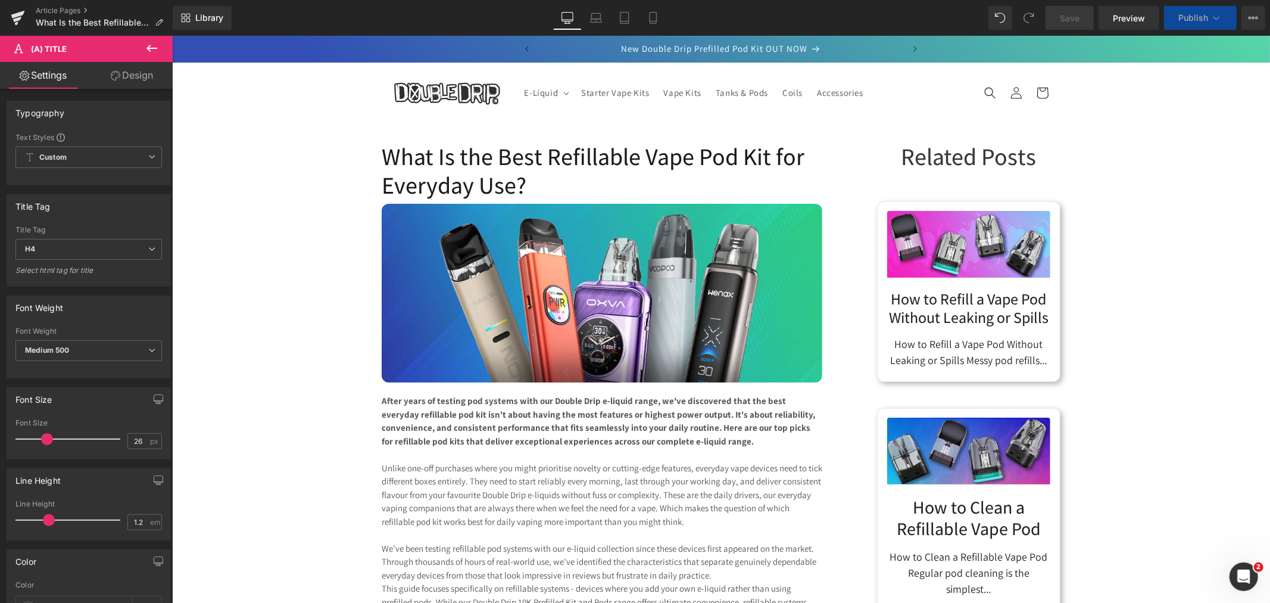
click at [960, 347] on div "How to Refill a Vape Pod Without Leaking or Spills Messy pod refills... (A) Con…" at bounding box center [968, 350] width 163 height 36
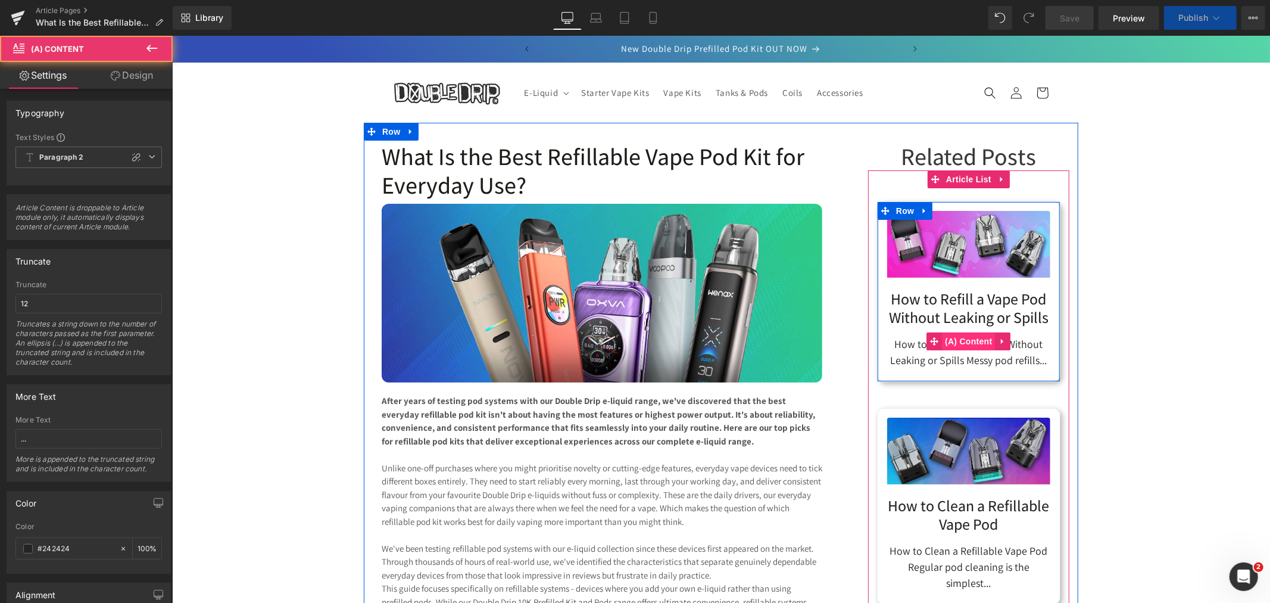
click at [961, 338] on span "(A) Content" at bounding box center [969, 341] width 54 height 18
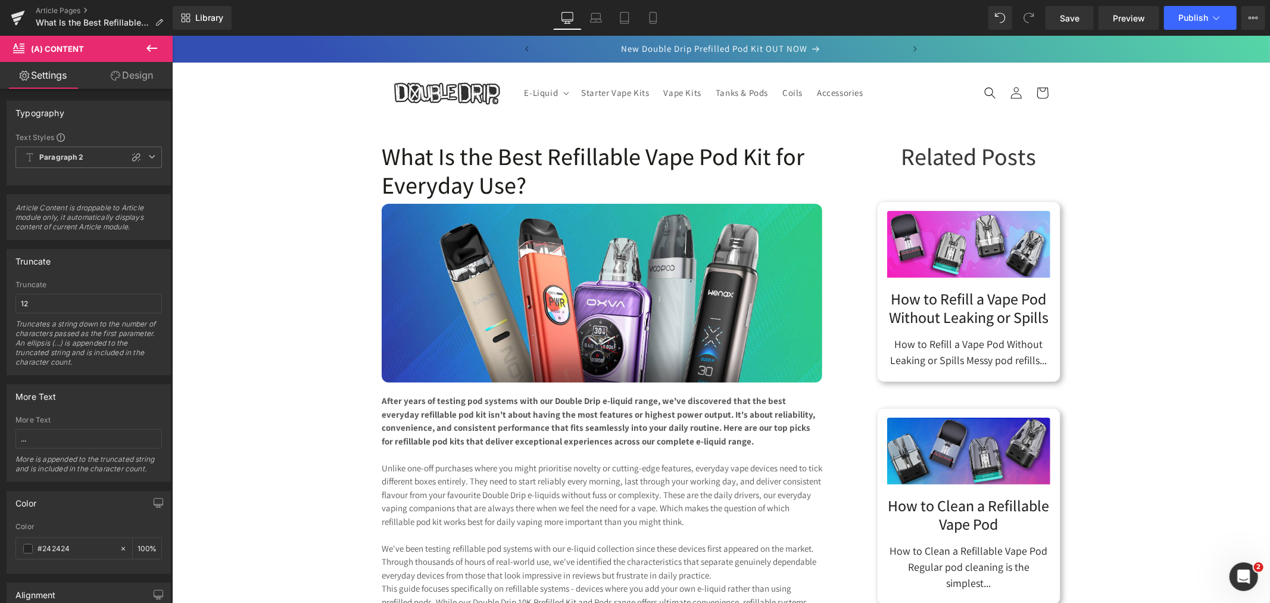
drag, startPoint x: 1359, startPoint y: 55, endPoint x: 1054, endPoint y: 42, distance: 304.6
drag, startPoint x: 1071, startPoint y: 17, endPoint x: 921, endPoint y: 125, distance: 185.2
click at [1071, 17] on span "Save" at bounding box center [1070, 18] width 20 height 13
click at [63, 11] on link "Article Pages" at bounding box center [104, 11] width 137 height 10
